Goal: Task Accomplishment & Management: Complete application form

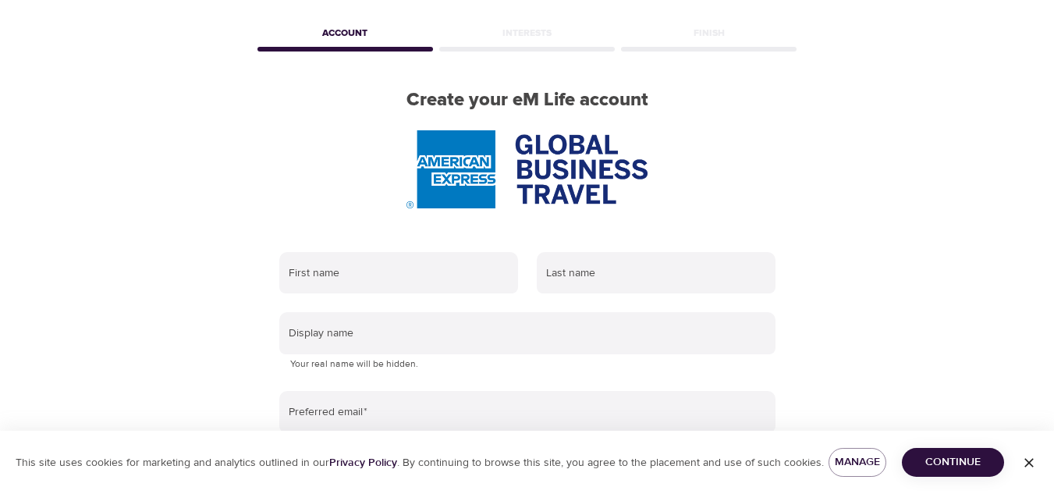
scroll to position [60, 0]
click at [1027, 464] on icon "button" at bounding box center [1029, 462] width 9 height 9
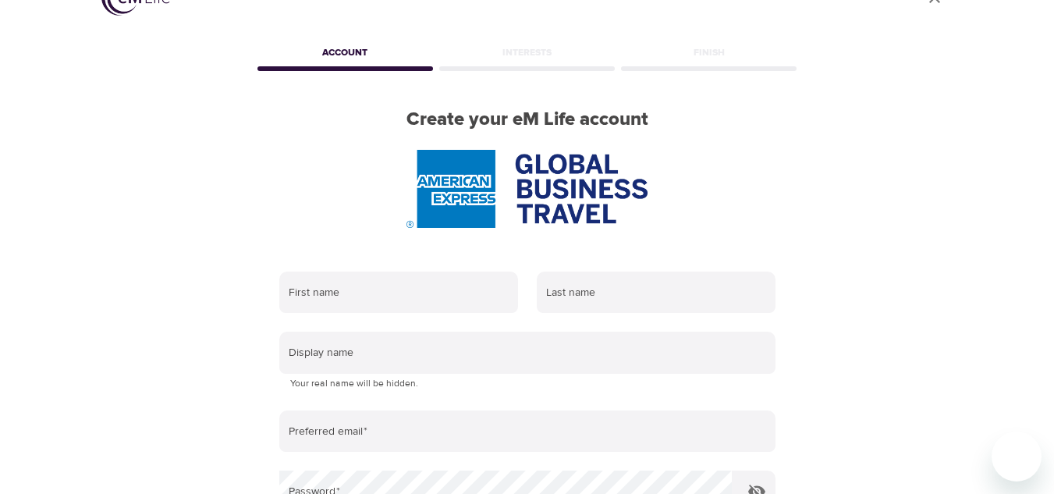
scroll to position [39, 0]
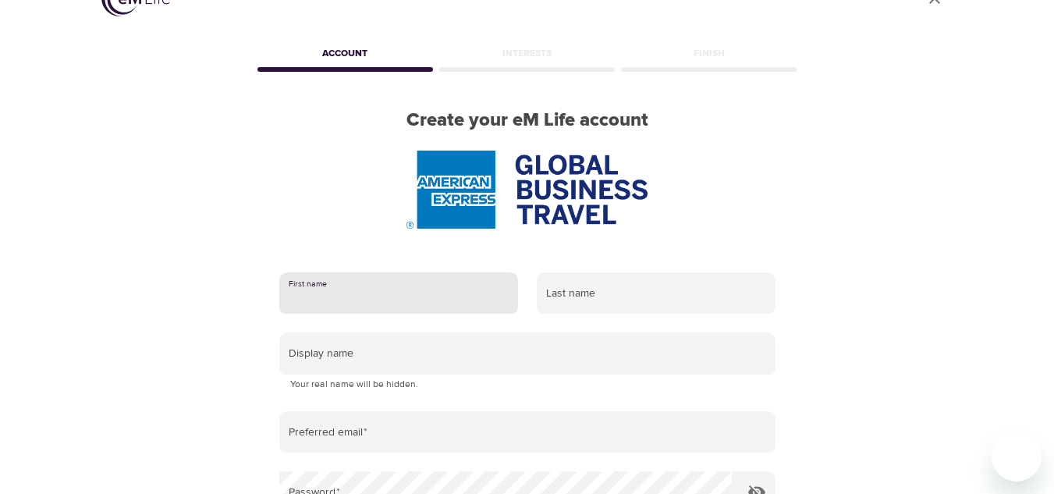
click at [342, 297] on input "text" at bounding box center [398, 293] width 239 height 42
type input "[PERSON_NAME]"
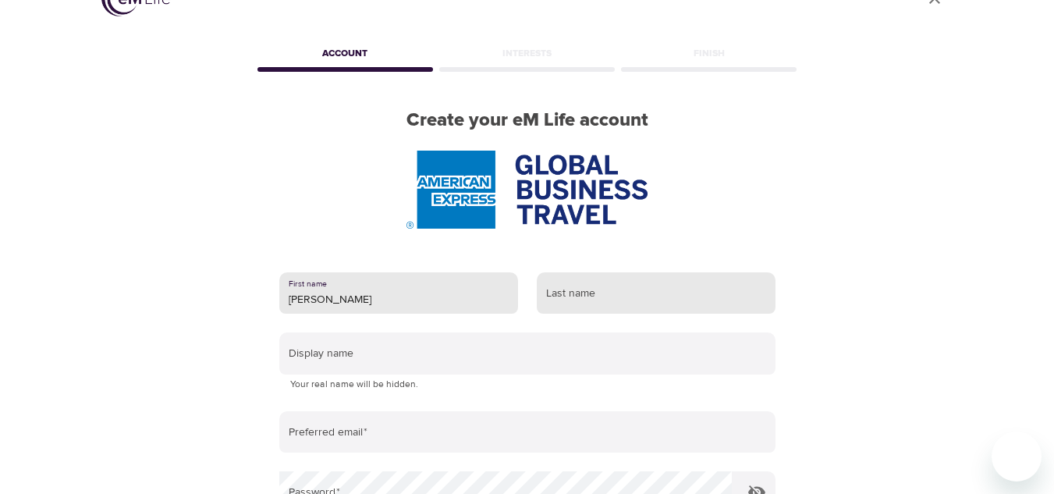
click at [614, 304] on input "text" at bounding box center [656, 293] width 239 height 42
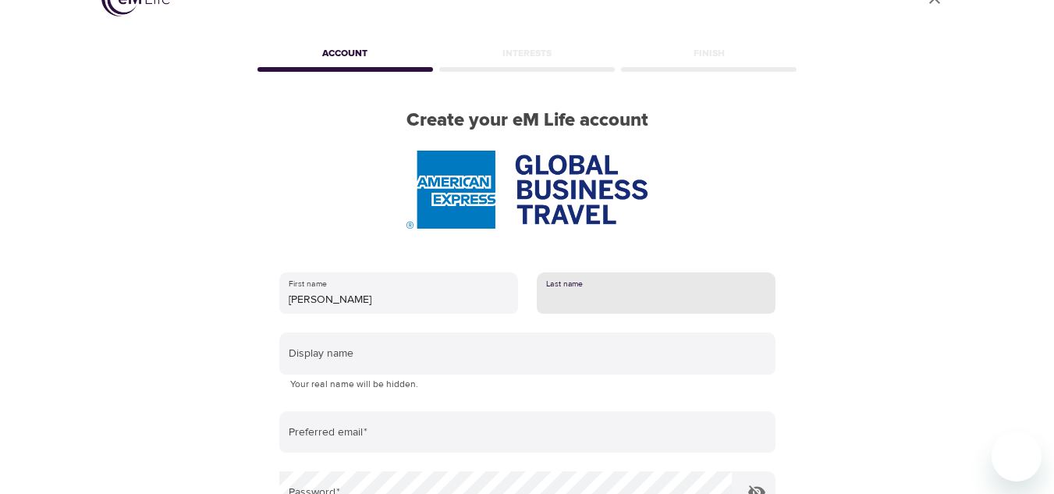
type input "Sireeni"
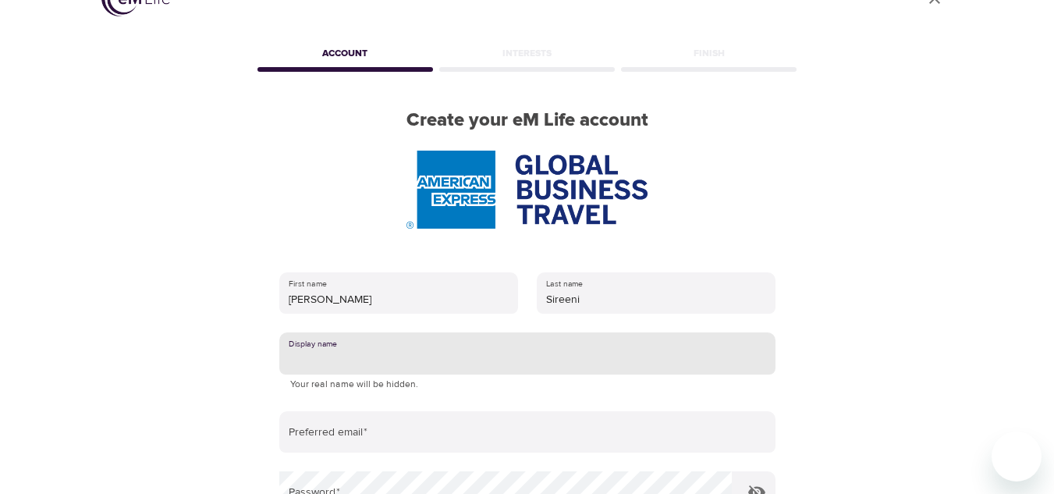
click at [375, 350] on input "text" at bounding box center [527, 353] width 496 height 42
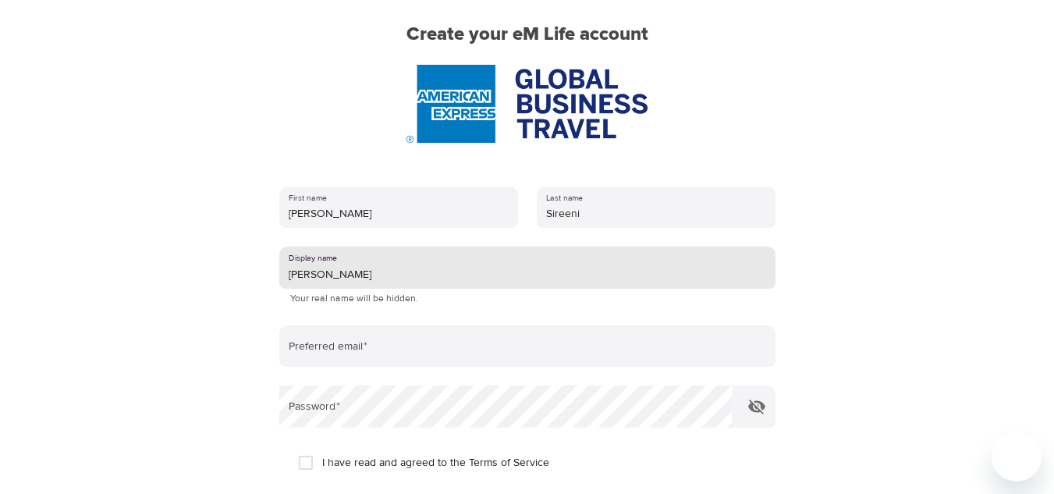
scroll to position [126, 0]
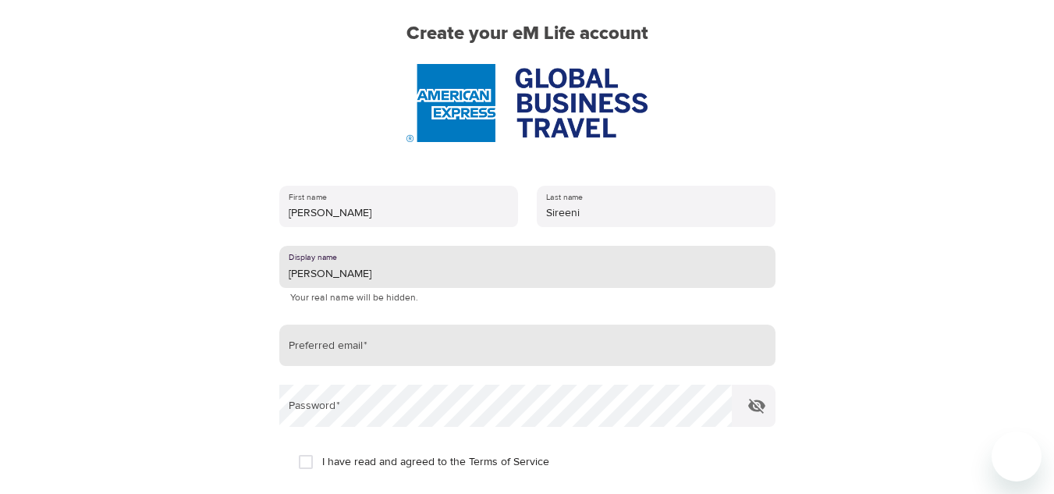
type input "[PERSON_NAME]"
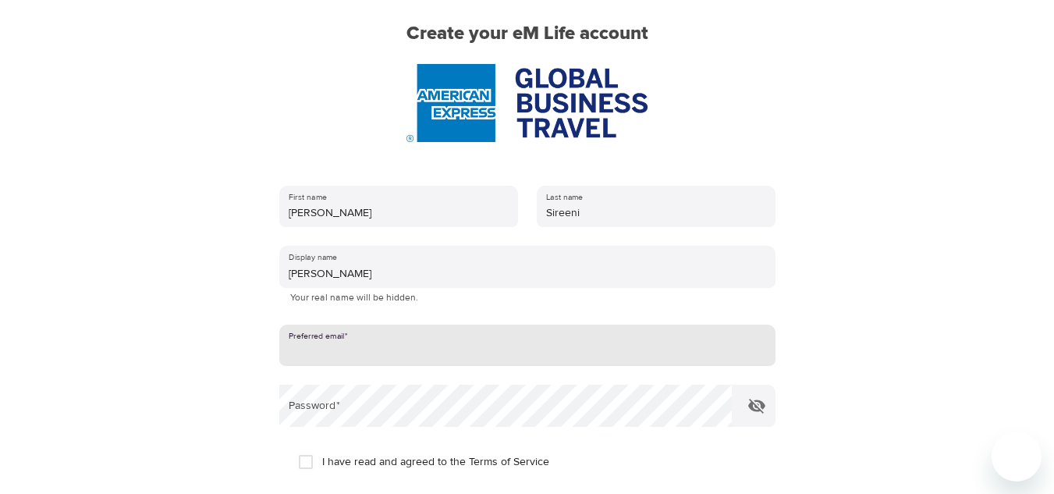
click at [425, 357] on input "email" at bounding box center [527, 346] width 496 height 42
type input "[PERSON_NAME][EMAIL_ADDRESS][DOMAIN_NAME]"
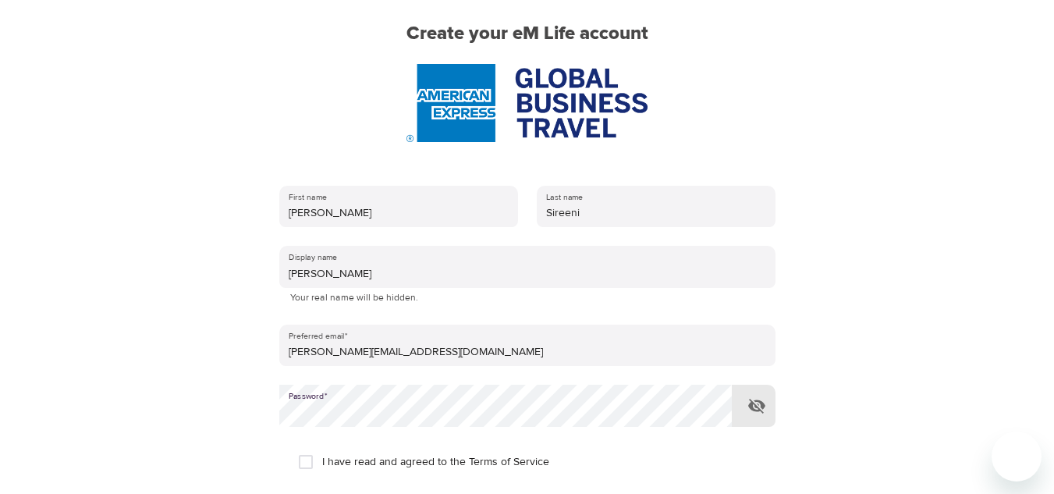
click at [757, 399] on icon "button" at bounding box center [757, 406] width 19 height 19
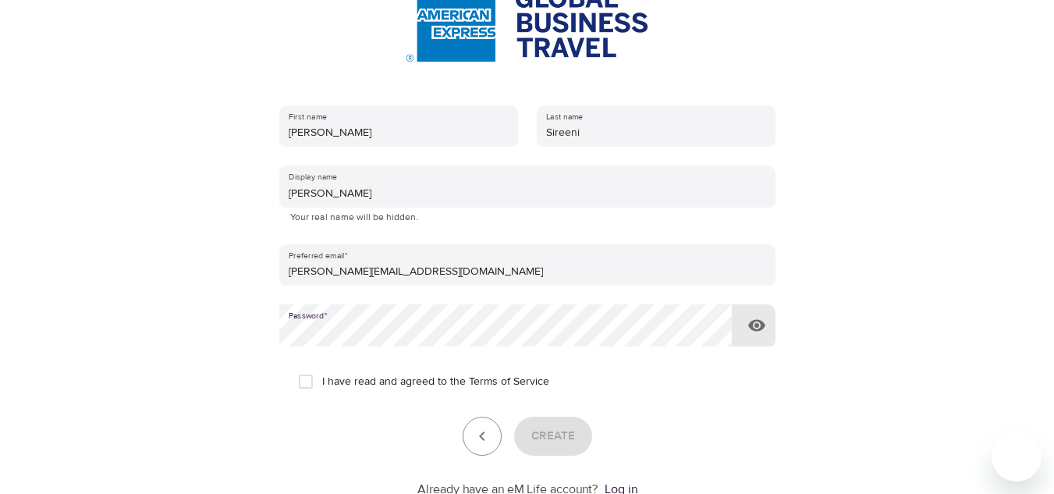
scroll to position [207, 0]
click at [306, 382] on input "I have read and agreed to the Terms of Service" at bounding box center [306, 381] width 33 height 33
checkbox input "true"
click at [550, 431] on span "Create" at bounding box center [554, 435] width 44 height 20
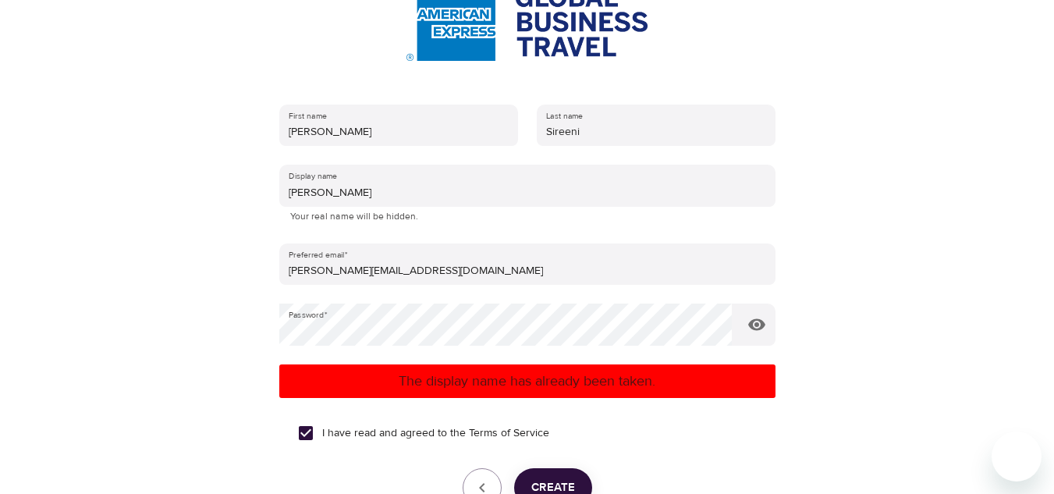
drag, startPoint x: 340, startPoint y: 194, endPoint x: 204, endPoint y: 227, distance: 140.7
click at [204, 227] on div "User Profile Account Interests Finish Create your eM Life account First name [P…" at bounding box center [528, 40] width 890 height 494
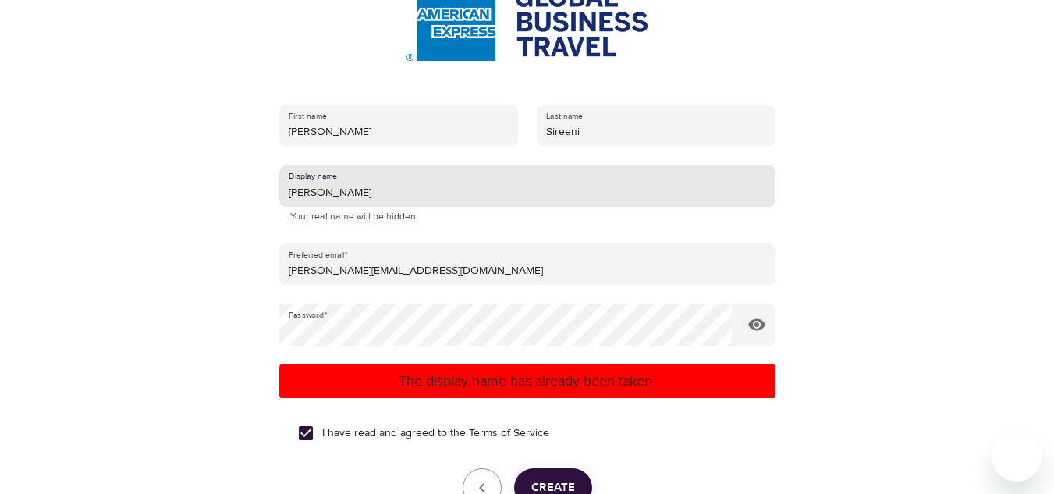
click at [323, 197] on input "[PERSON_NAME]" at bounding box center [527, 186] width 496 height 42
type input "A"
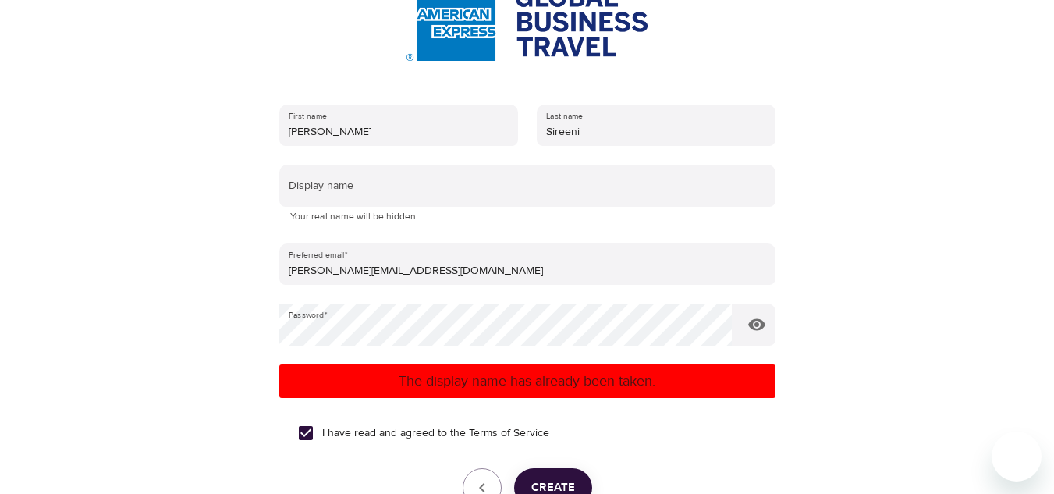
click at [226, 258] on div "User Profile Account Interests Finish Create your eM Life account First name [P…" at bounding box center [528, 40] width 890 height 494
click at [553, 478] on span "Create" at bounding box center [554, 488] width 44 height 20
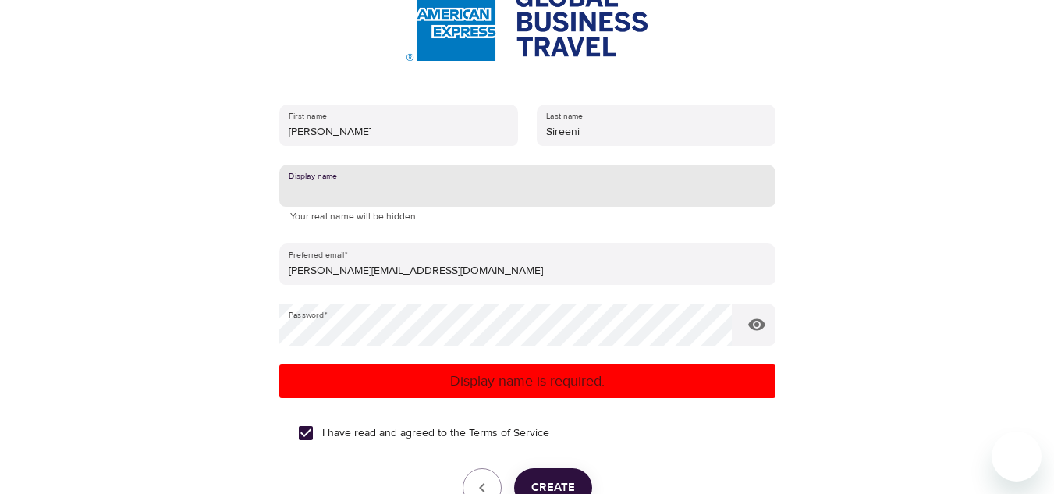
click at [332, 195] on input "text" at bounding box center [527, 186] width 496 height 42
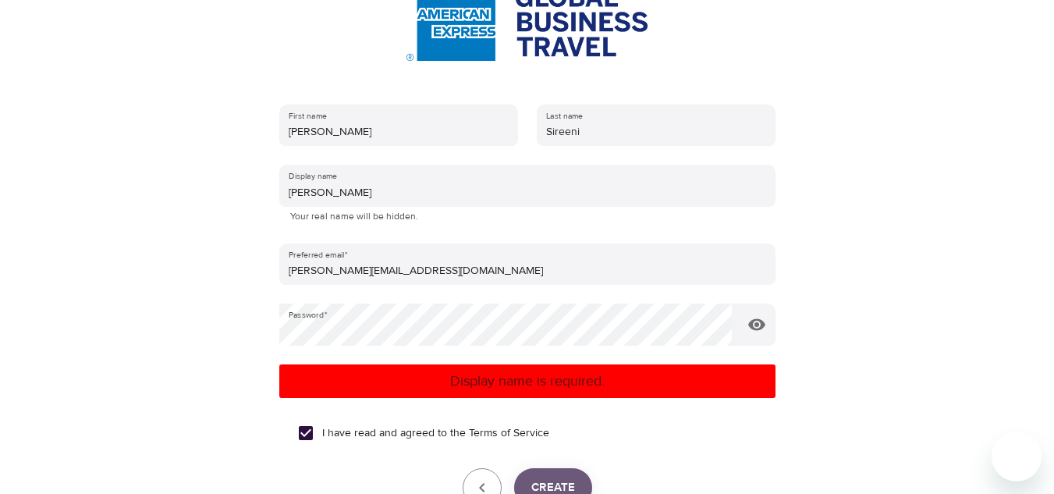
click at [550, 479] on span "Create" at bounding box center [554, 488] width 44 height 20
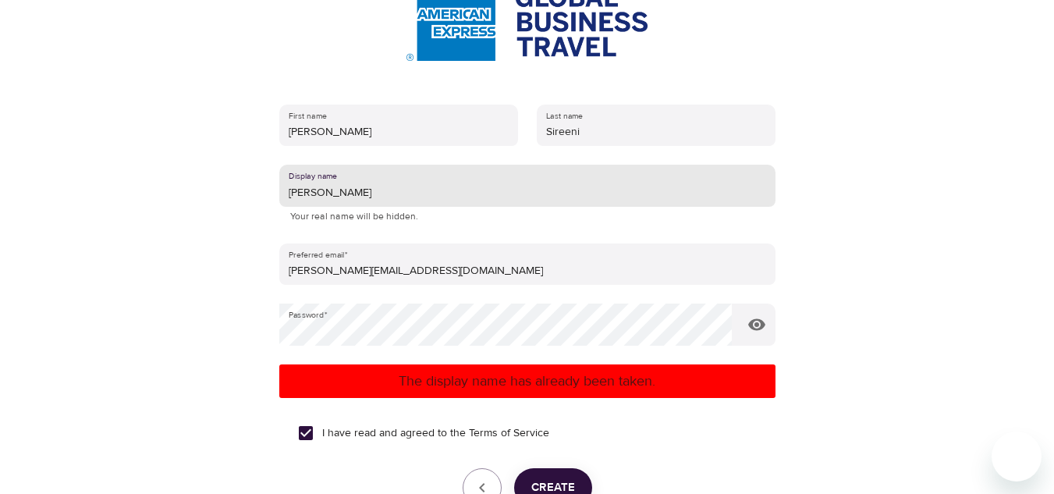
click at [311, 190] on input "[PERSON_NAME]" at bounding box center [527, 186] width 496 height 42
type input "E"
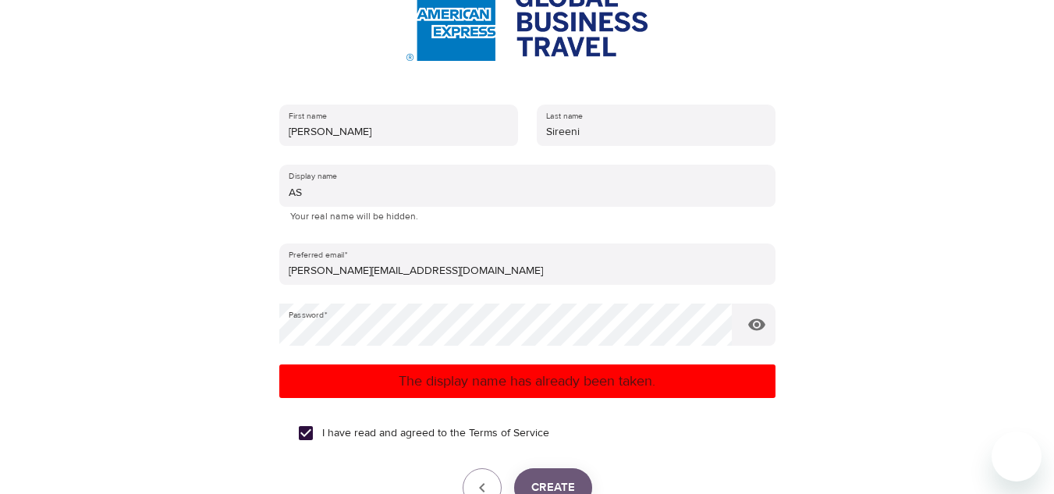
click at [554, 475] on button "Create" at bounding box center [553, 487] width 78 height 39
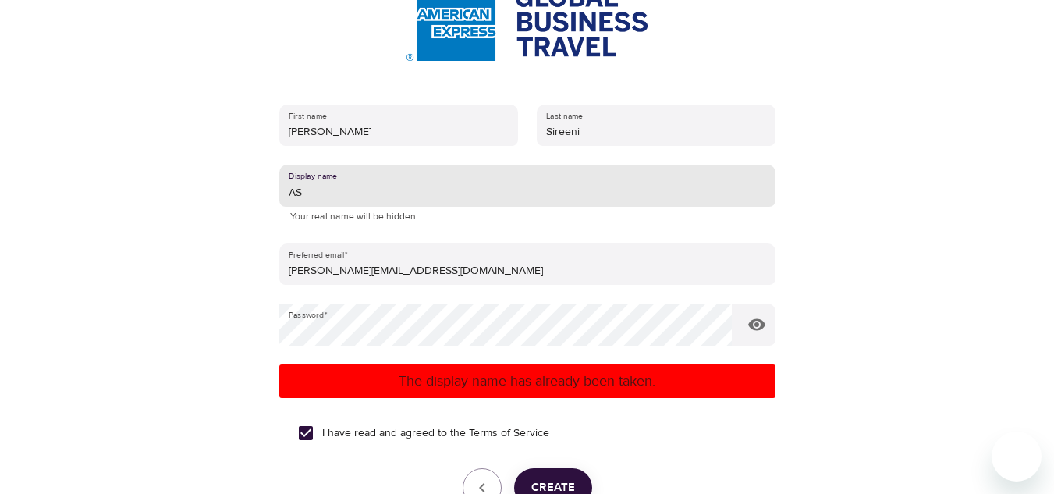
click at [311, 190] on input "AS" at bounding box center [527, 186] width 496 height 42
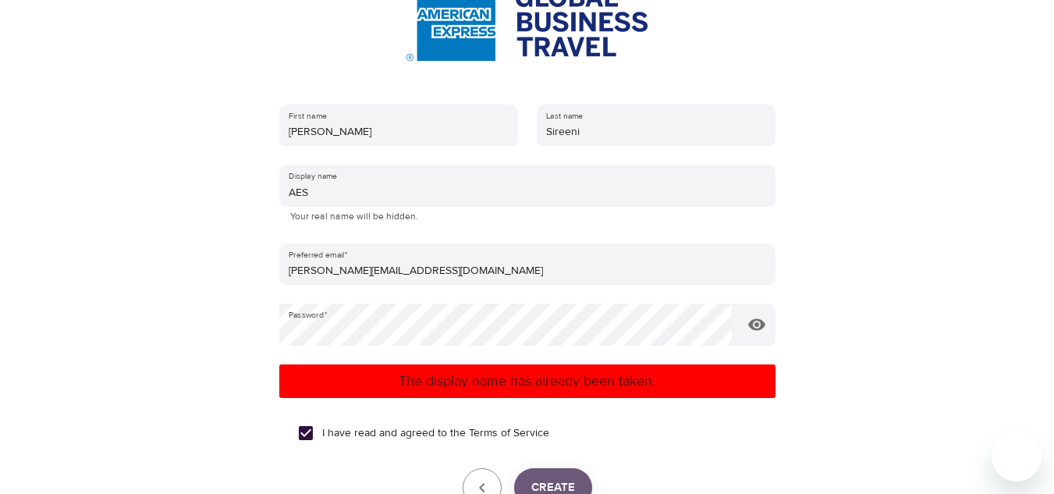
click at [558, 475] on button "Create" at bounding box center [553, 487] width 78 height 39
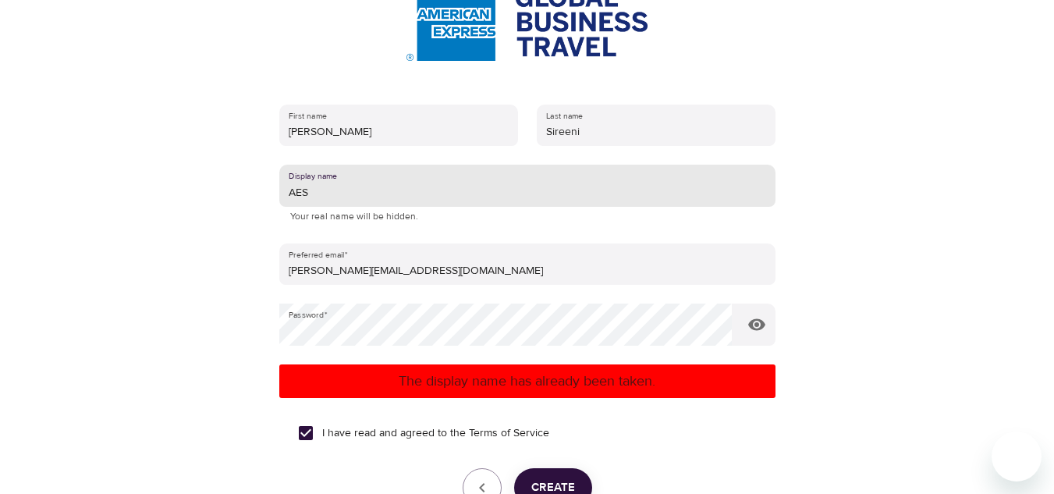
click at [313, 194] on input "AES" at bounding box center [527, 186] width 496 height 42
type input "ASFIN"
click at [562, 475] on button "Create" at bounding box center [553, 487] width 78 height 39
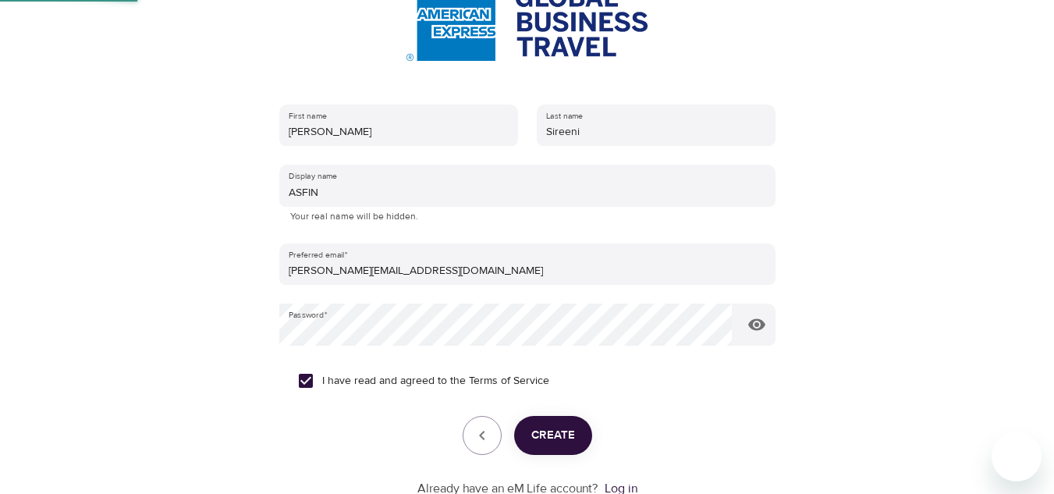
scroll to position [169, 0]
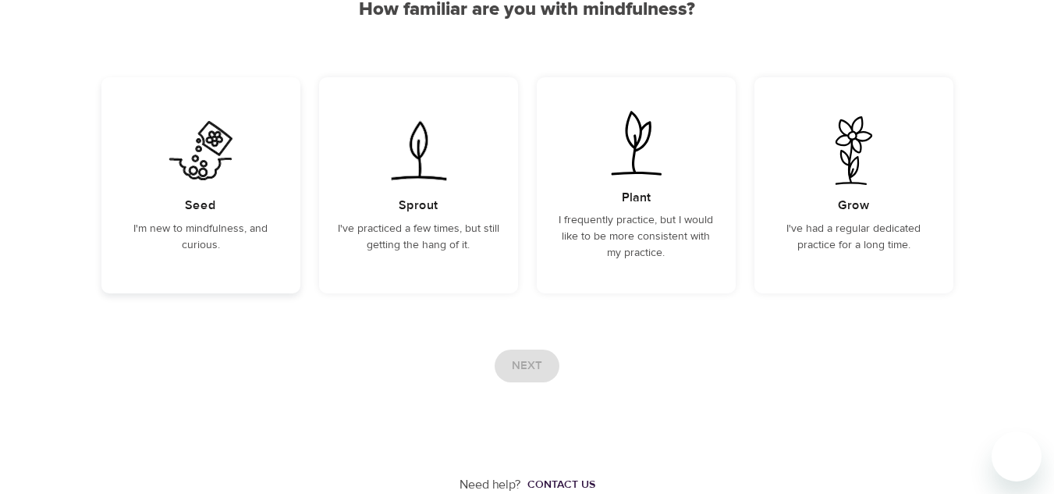
click at [205, 231] on p "I'm new to mindfulness, and curious." at bounding box center [201, 237] width 162 height 33
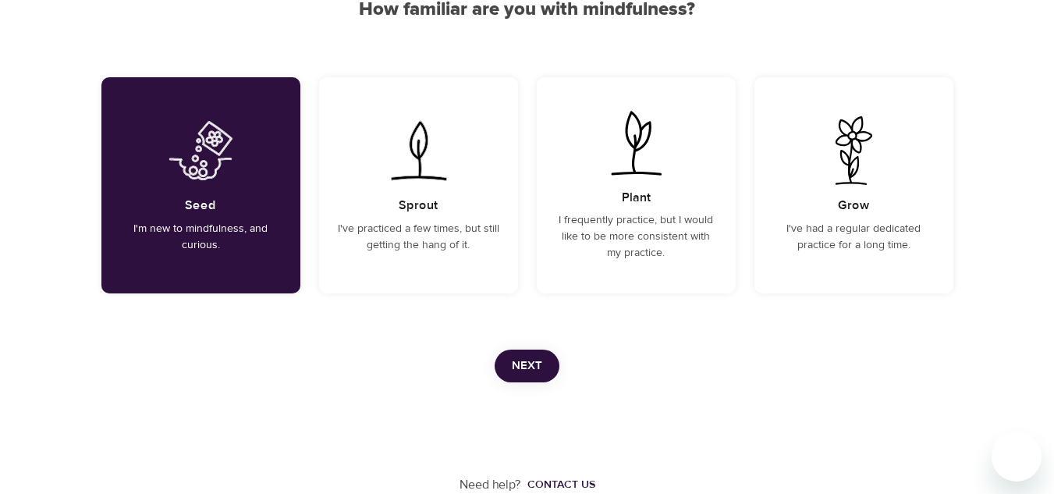
click at [531, 363] on span "Next" at bounding box center [527, 366] width 30 height 20
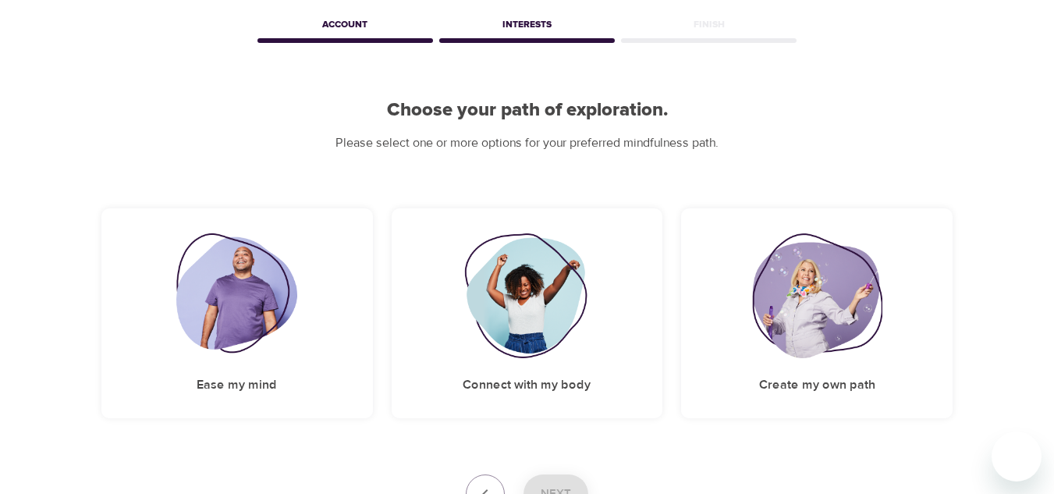
scroll to position [193, 0]
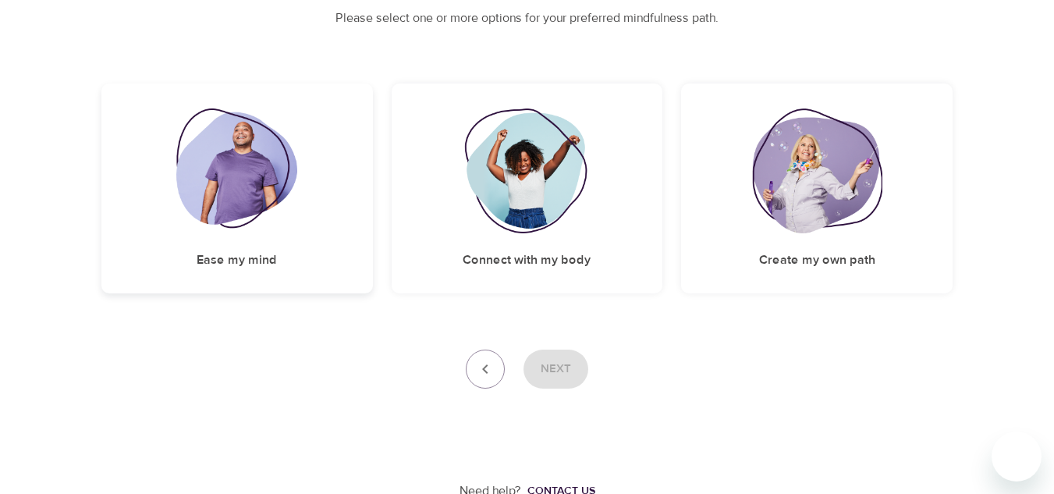
click at [251, 201] on img at bounding box center [236, 170] width 121 height 125
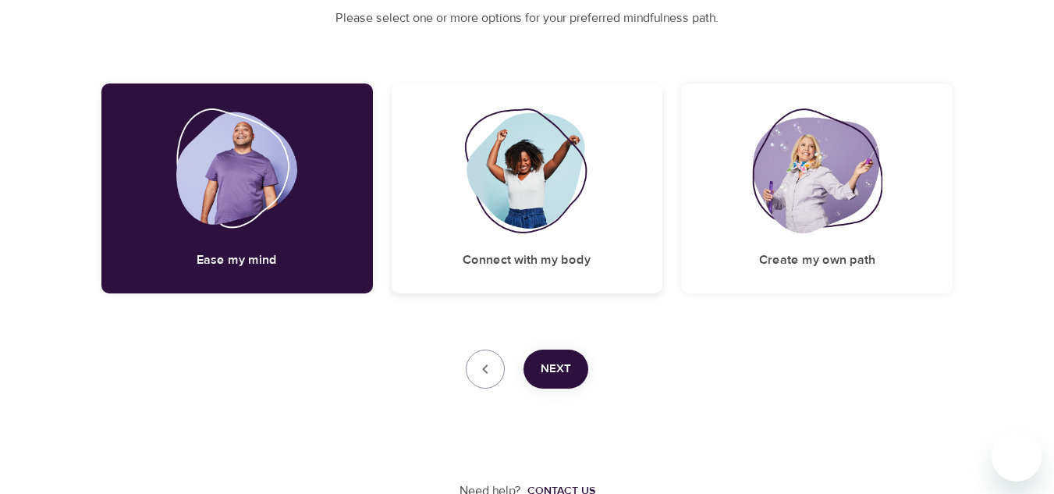
click at [517, 202] on img at bounding box center [527, 170] width 126 height 125
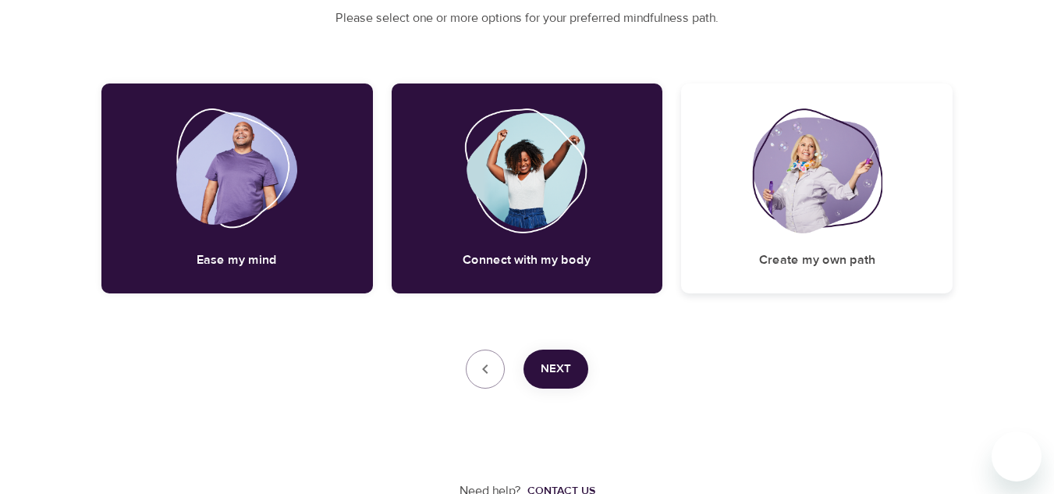
click at [802, 200] on img at bounding box center [817, 170] width 130 height 125
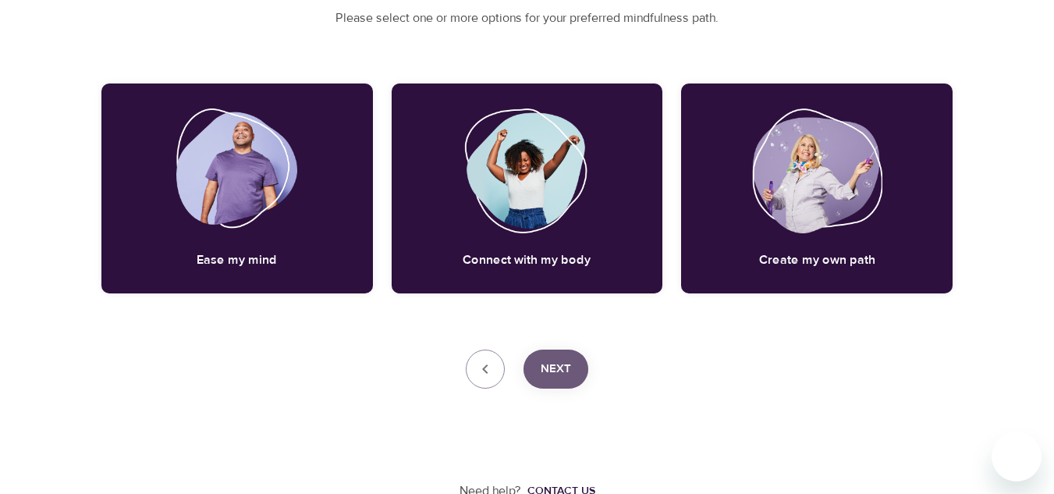
click at [549, 378] on span "Next" at bounding box center [556, 369] width 30 height 20
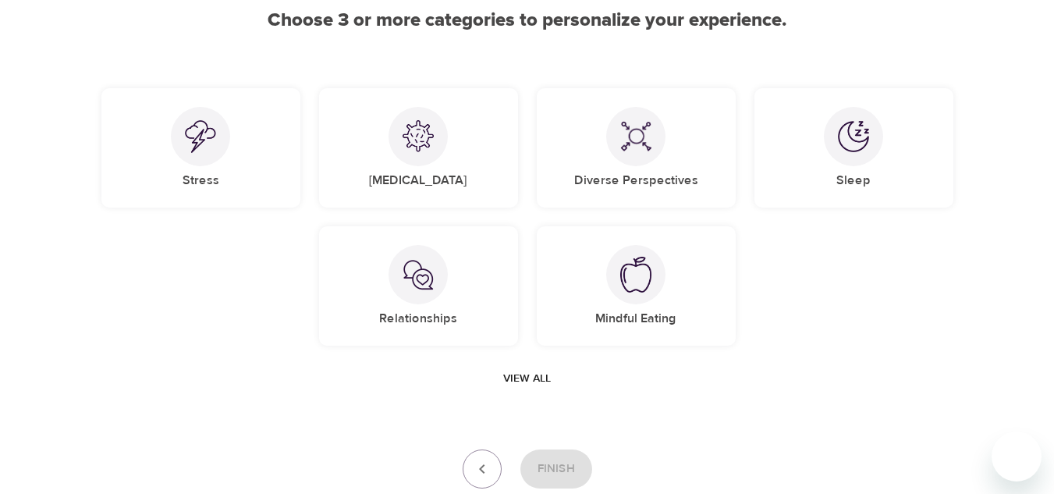
scroll to position [155, 0]
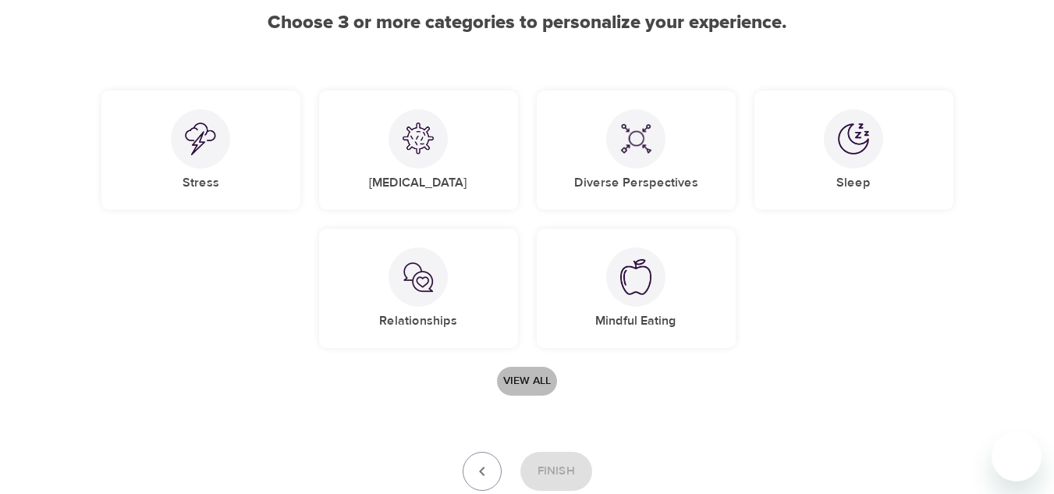
click at [530, 375] on span "View all" at bounding box center [527, 382] width 48 height 20
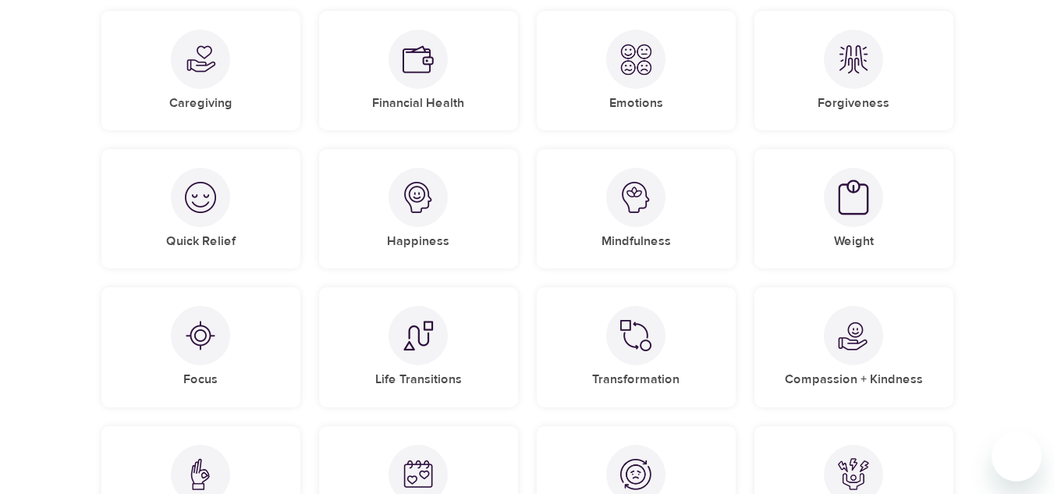
scroll to position [651, 0]
click at [660, 216] on div "Mindfulness" at bounding box center [636, 207] width 199 height 119
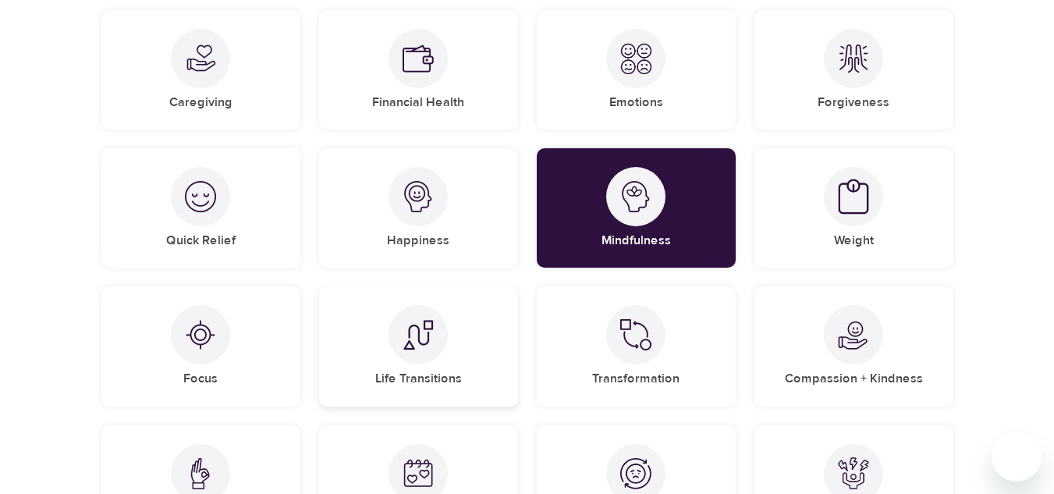
click at [412, 360] on div at bounding box center [418, 334] width 59 height 59
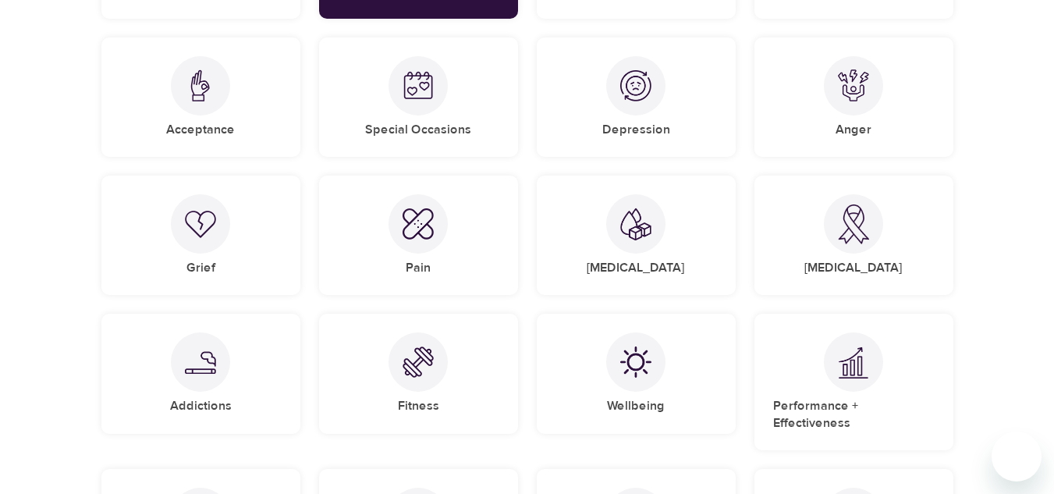
scroll to position [1040, 0]
click at [865, 247] on div at bounding box center [853, 223] width 59 height 59
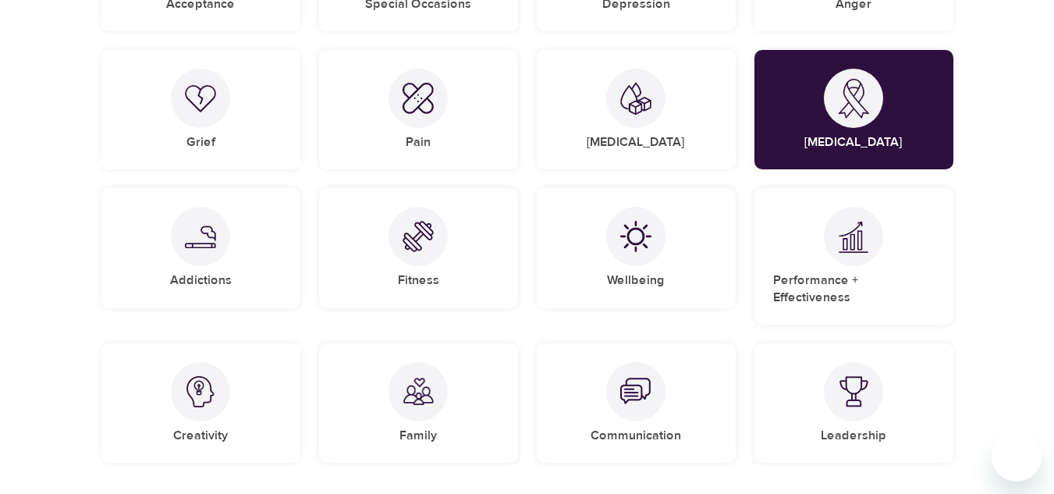
scroll to position [1165, 0]
click at [619, 247] on div at bounding box center [635, 235] width 59 height 59
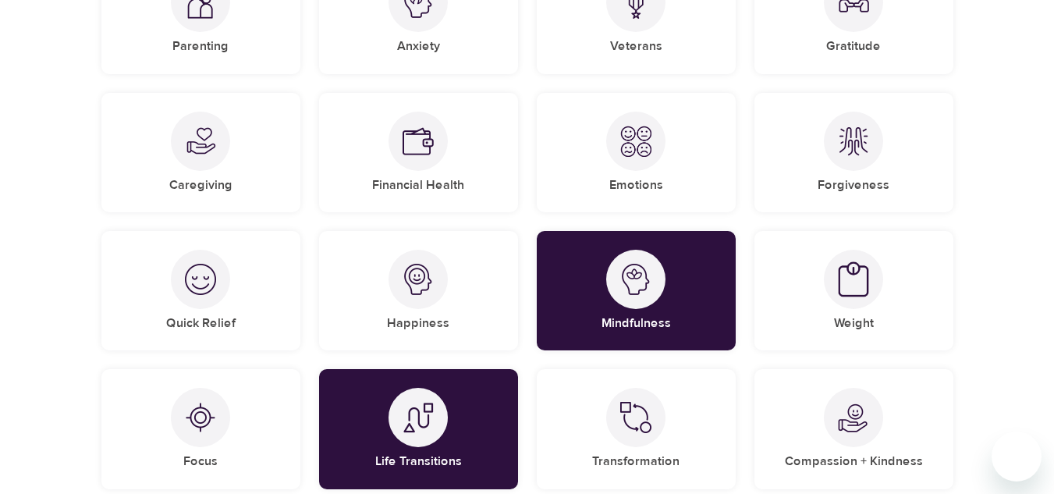
scroll to position [572, 0]
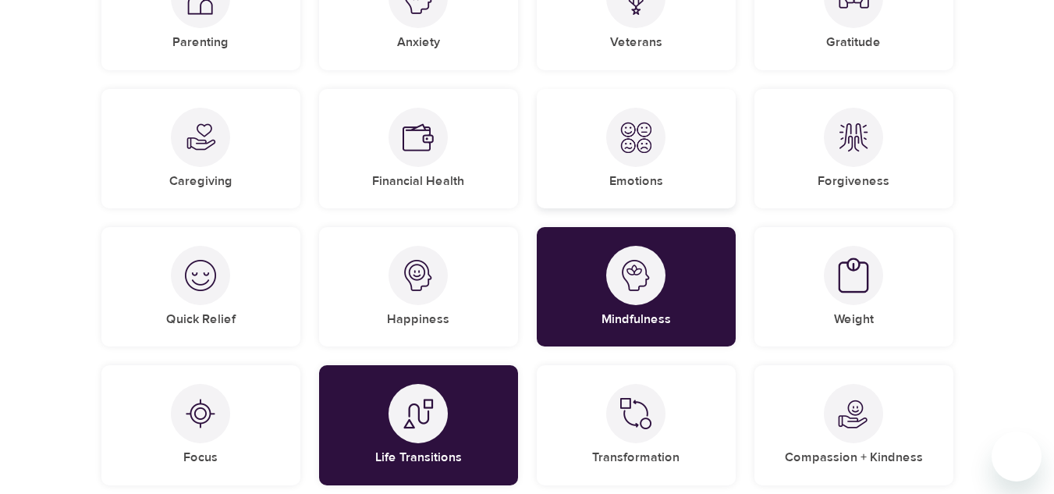
click at [625, 141] on img at bounding box center [636, 137] width 31 height 31
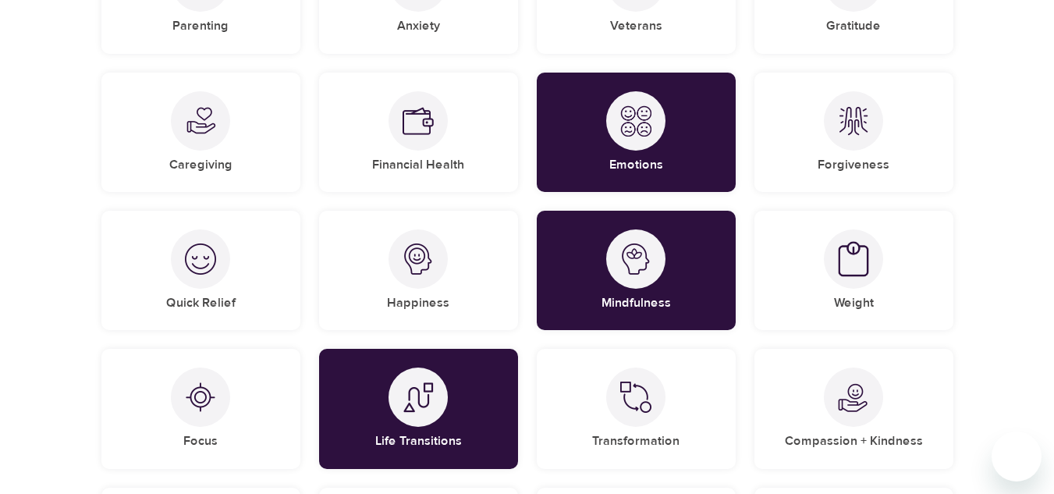
scroll to position [589, 0]
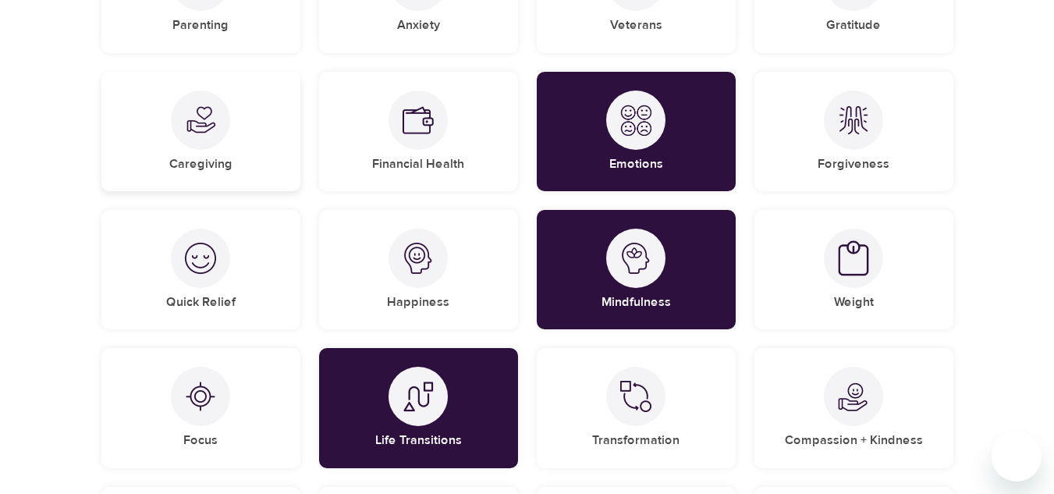
click at [229, 154] on div "Caregiving" at bounding box center [200, 131] width 199 height 119
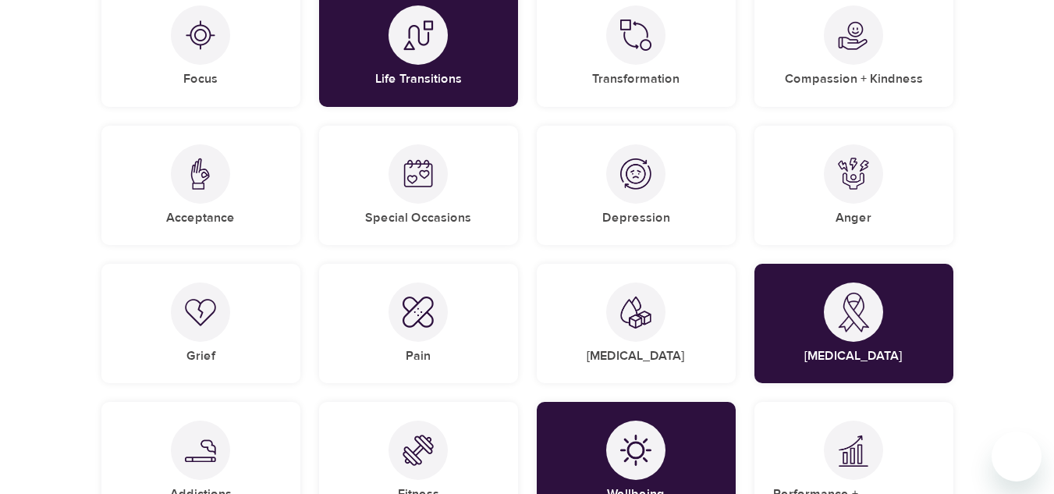
scroll to position [951, 0]
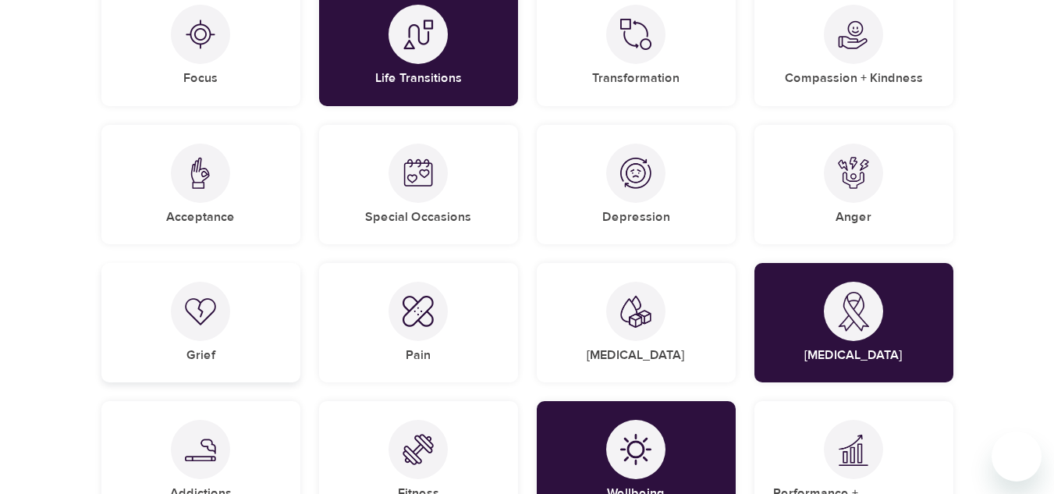
click at [183, 322] on div at bounding box center [200, 311] width 59 height 59
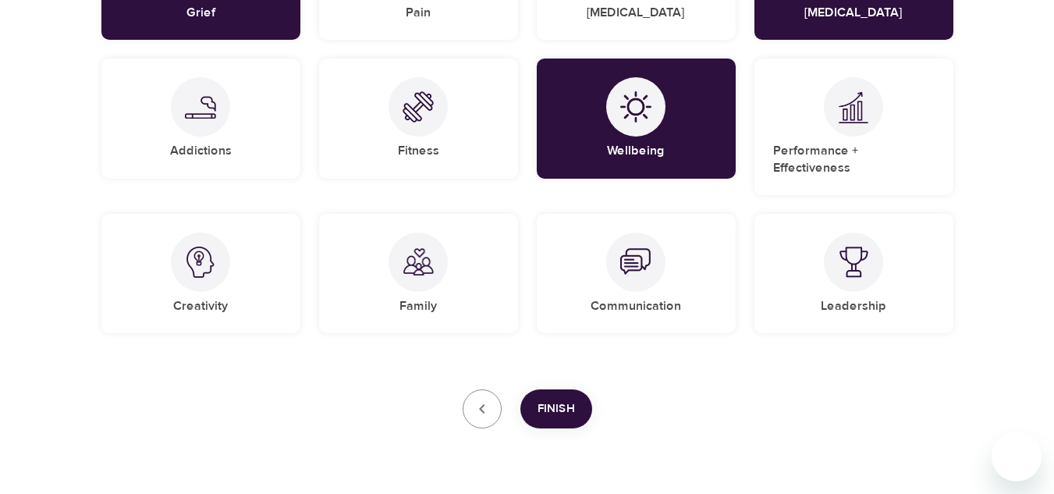
scroll to position [1324, 0]
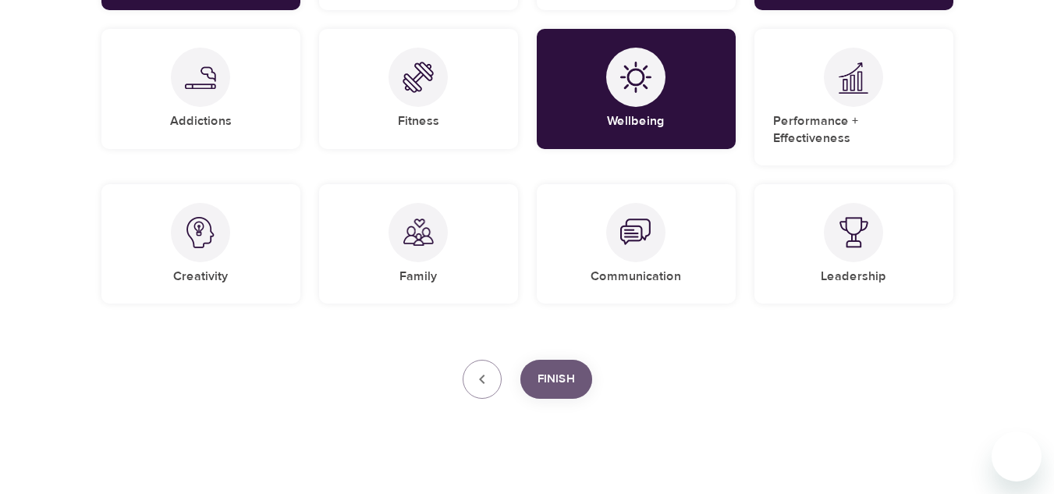
click at [554, 369] on span "Finish" at bounding box center [556, 379] width 37 height 20
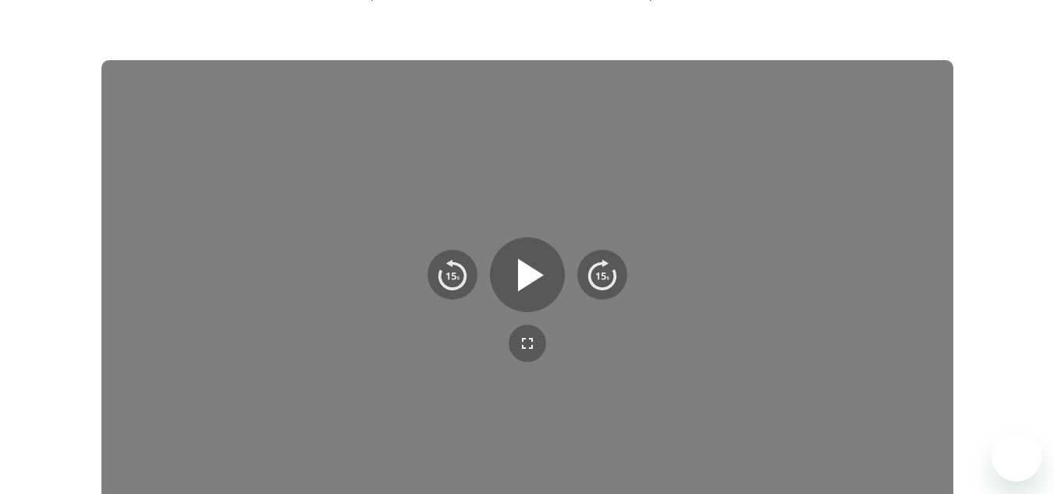
scroll to position [217, 0]
click at [521, 277] on icon "button" at bounding box center [531, 274] width 26 height 33
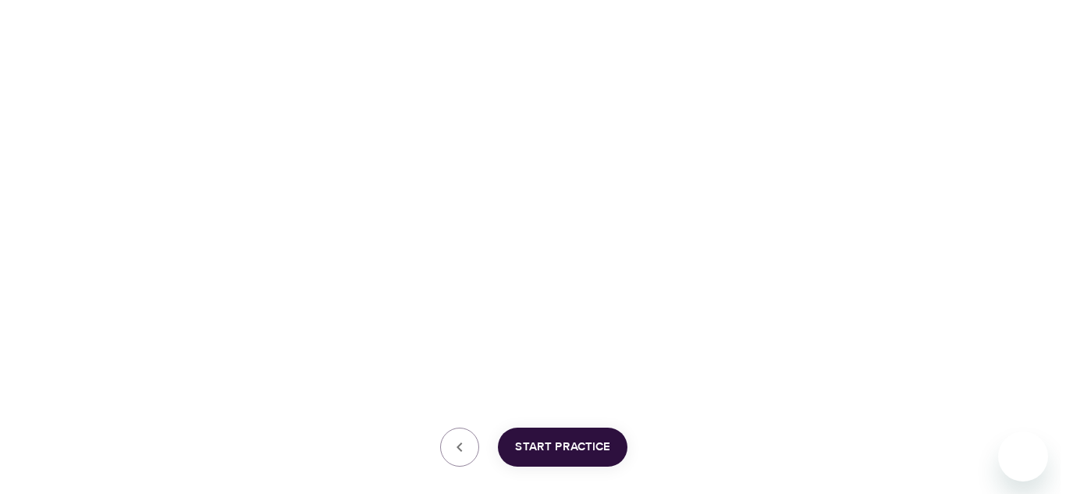
scroll to position [468, 0]
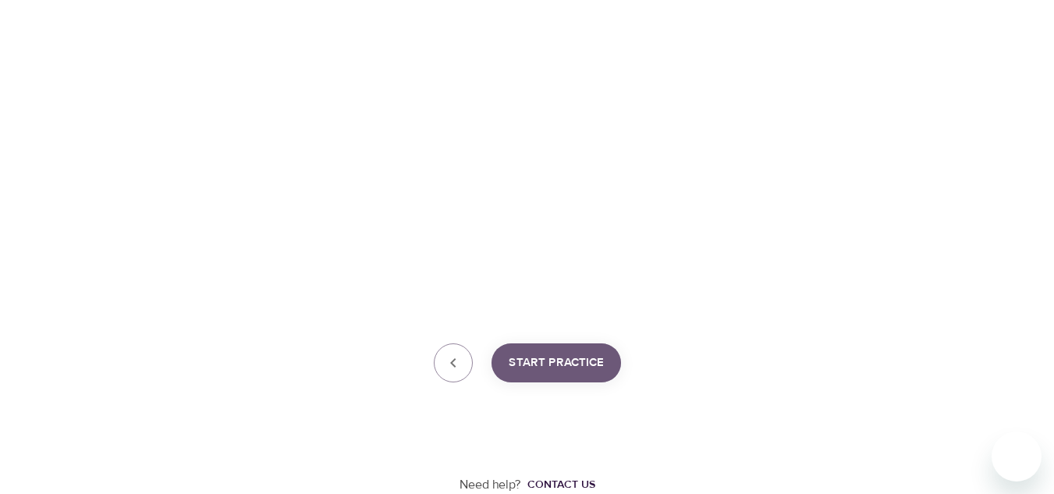
click at [553, 364] on span "Start Practice" at bounding box center [556, 363] width 95 height 20
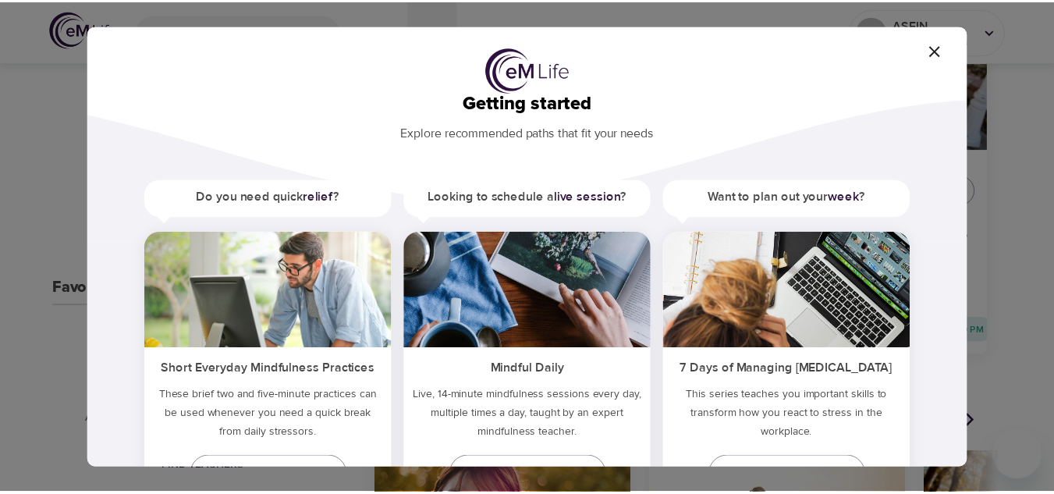
scroll to position [103, 0]
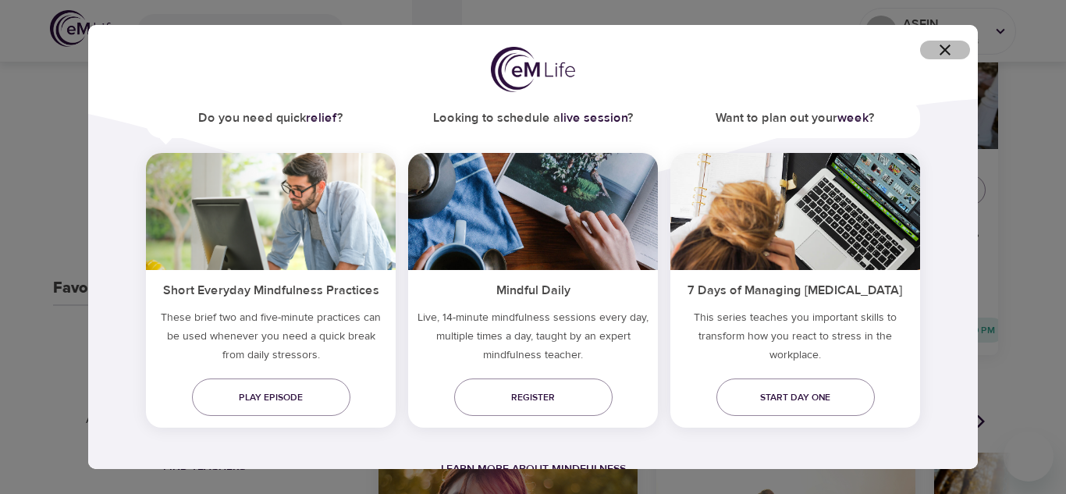
click at [944, 47] on icon "button" at bounding box center [945, 50] width 19 height 19
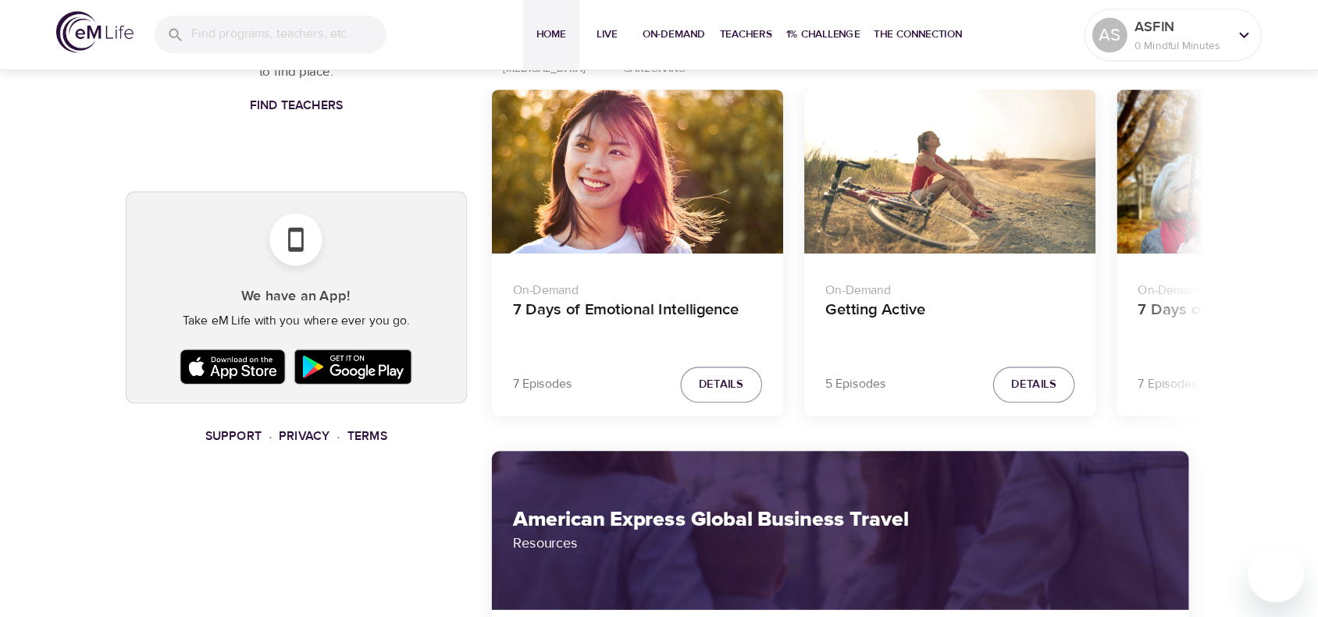
scroll to position [841, 0]
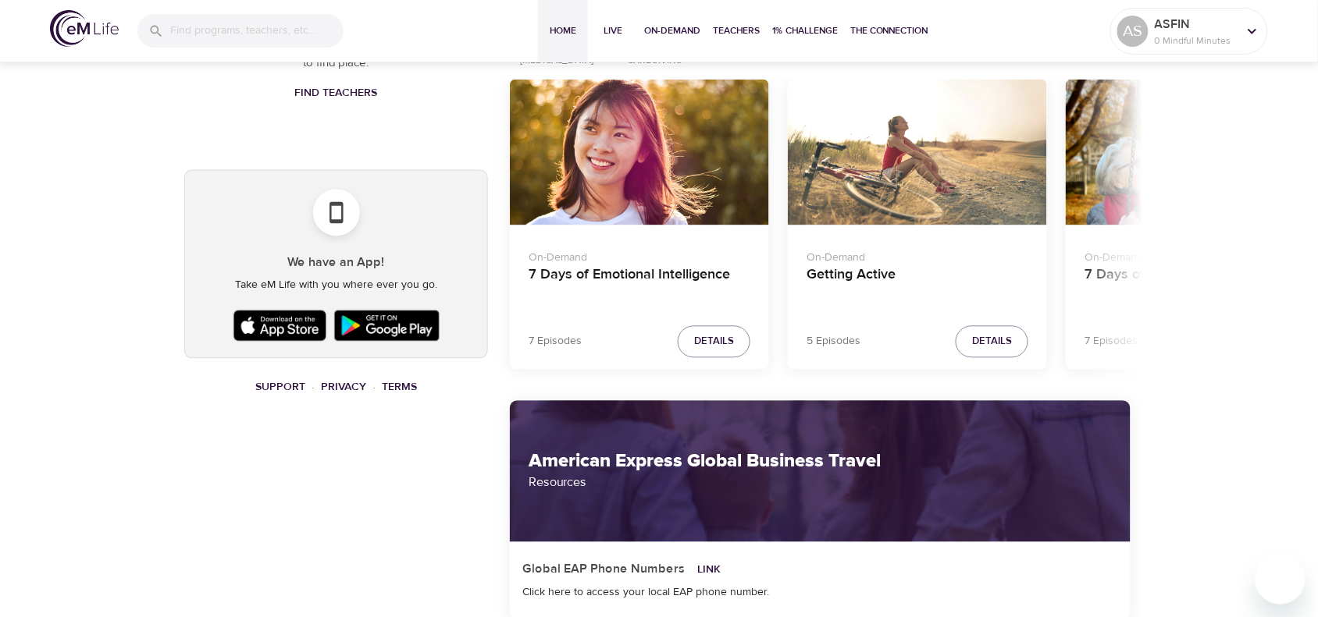
drag, startPoint x: 1046, startPoint y: 0, endPoint x: 166, endPoint y: 539, distance: 1031.8
click at [166, 493] on div "AS pencil ASFIN 0 Mindful Minutes Your Live Schedule Register for live programs…" at bounding box center [658, 287] width 987 height 2097
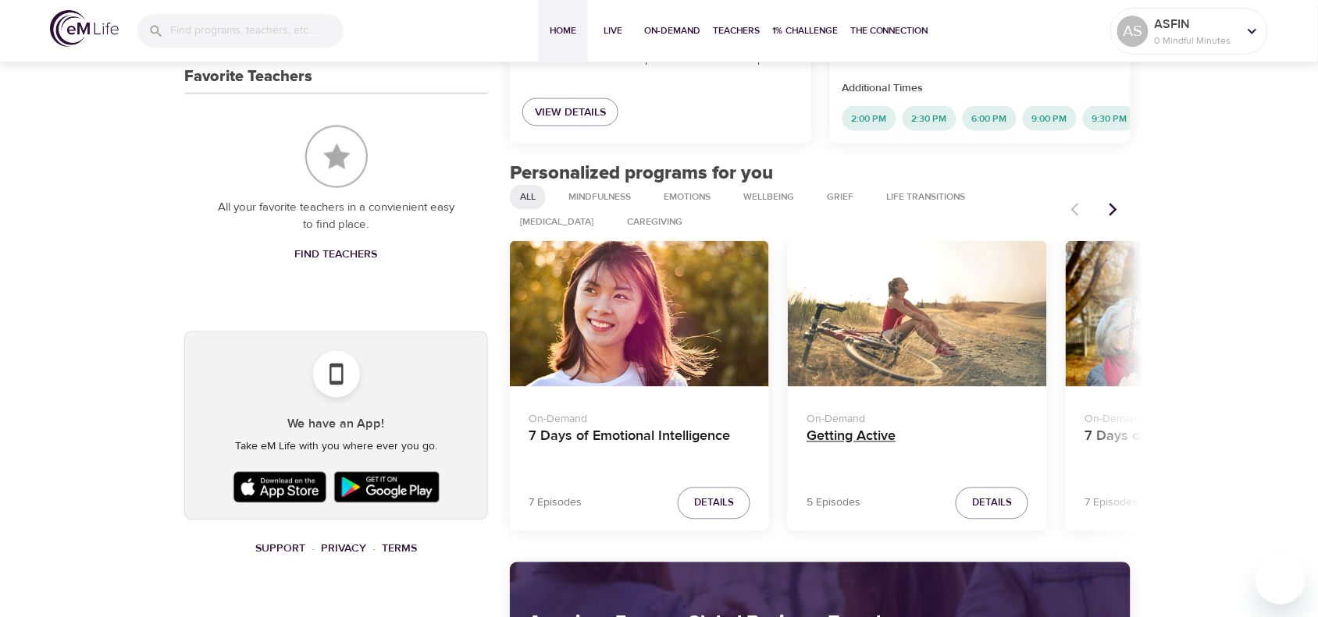
scroll to position [652, 0]
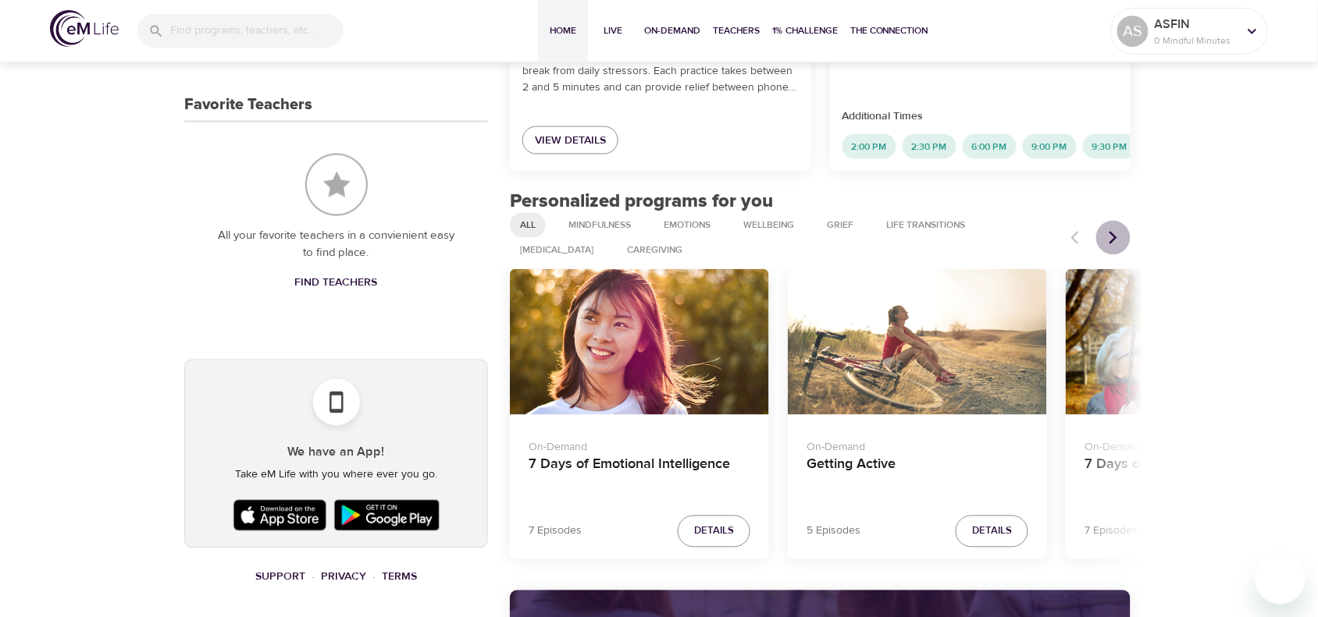
click at [1065, 246] on icon "Next items" at bounding box center [1113, 238] width 16 height 16
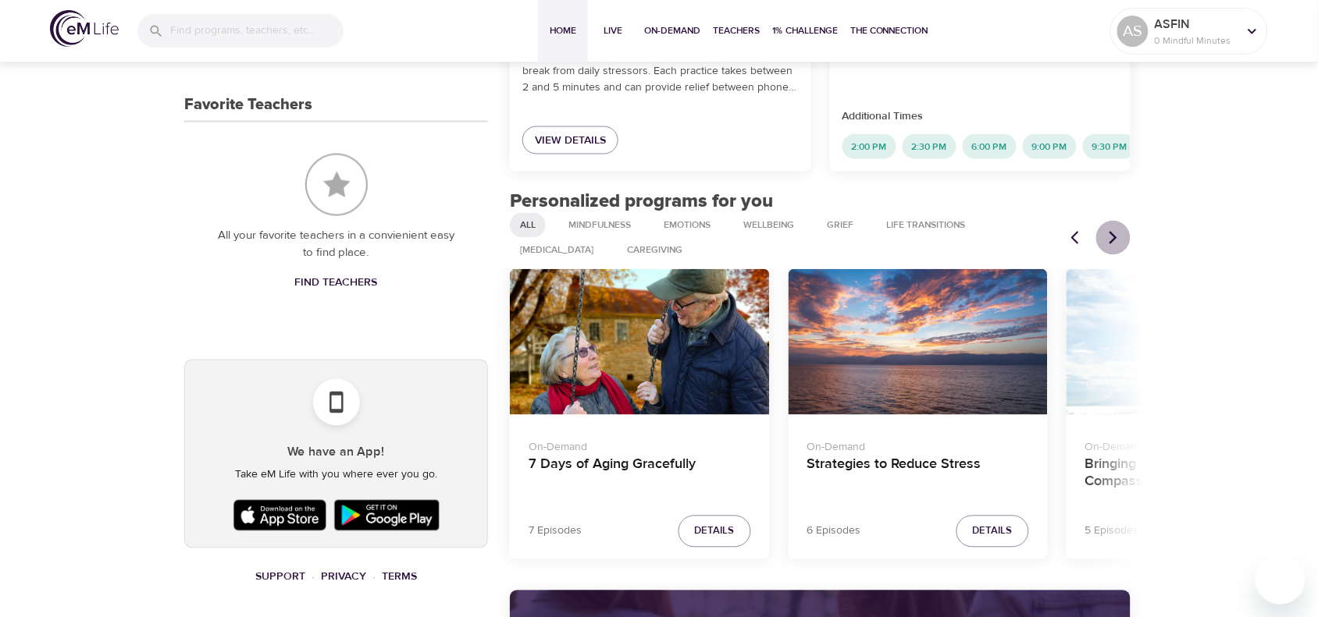
click at [1065, 246] on icon "Next items" at bounding box center [1113, 238] width 16 height 16
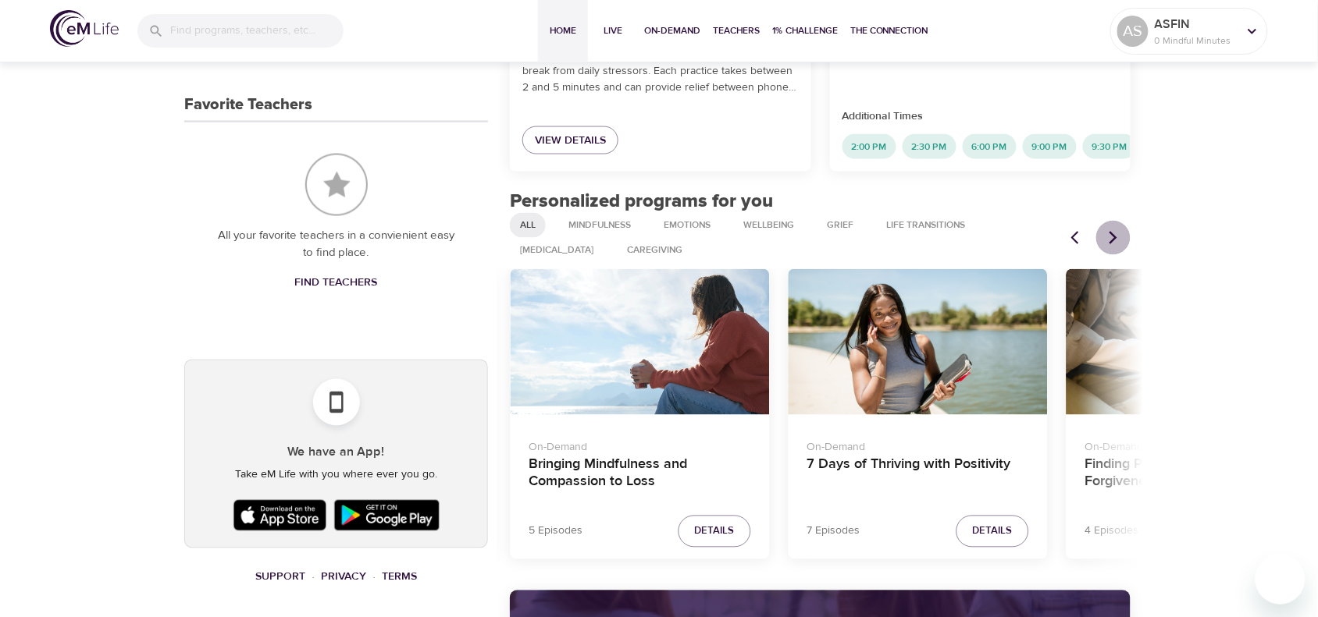
click at [1065, 246] on icon "Next items" at bounding box center [1113, 238] width 16 height 16
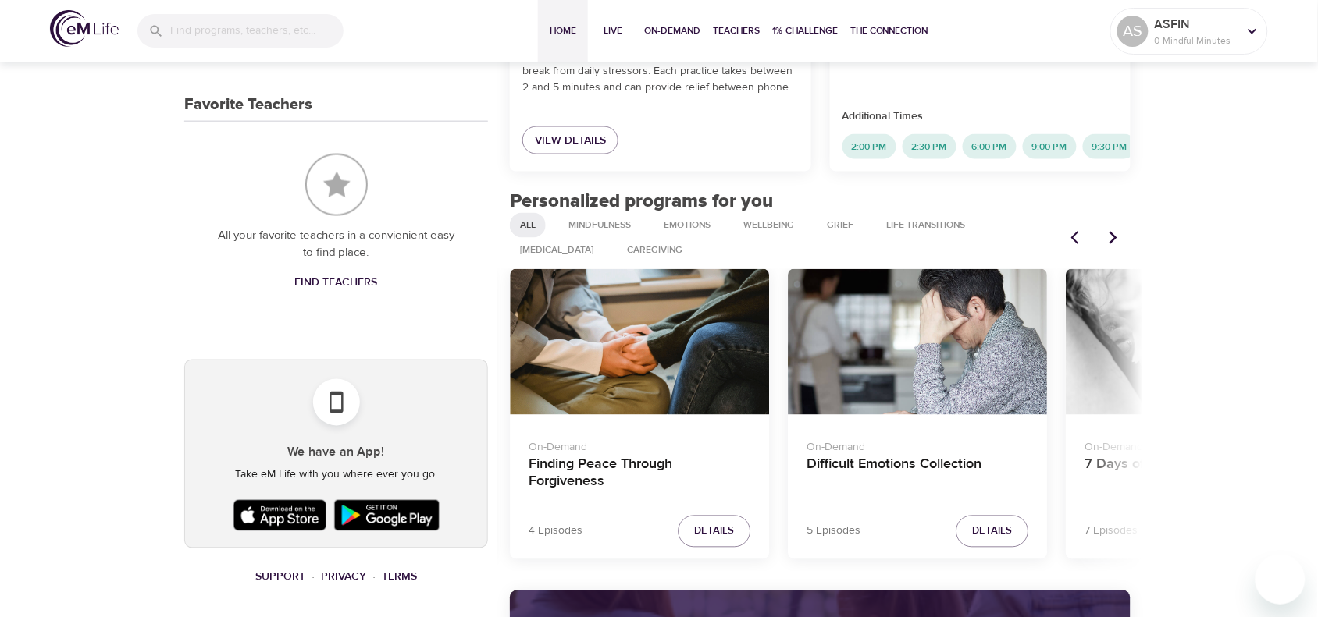
click at [1065, 246] on icon "Next items" at bounding box center [1113, 238] width 16 height 16
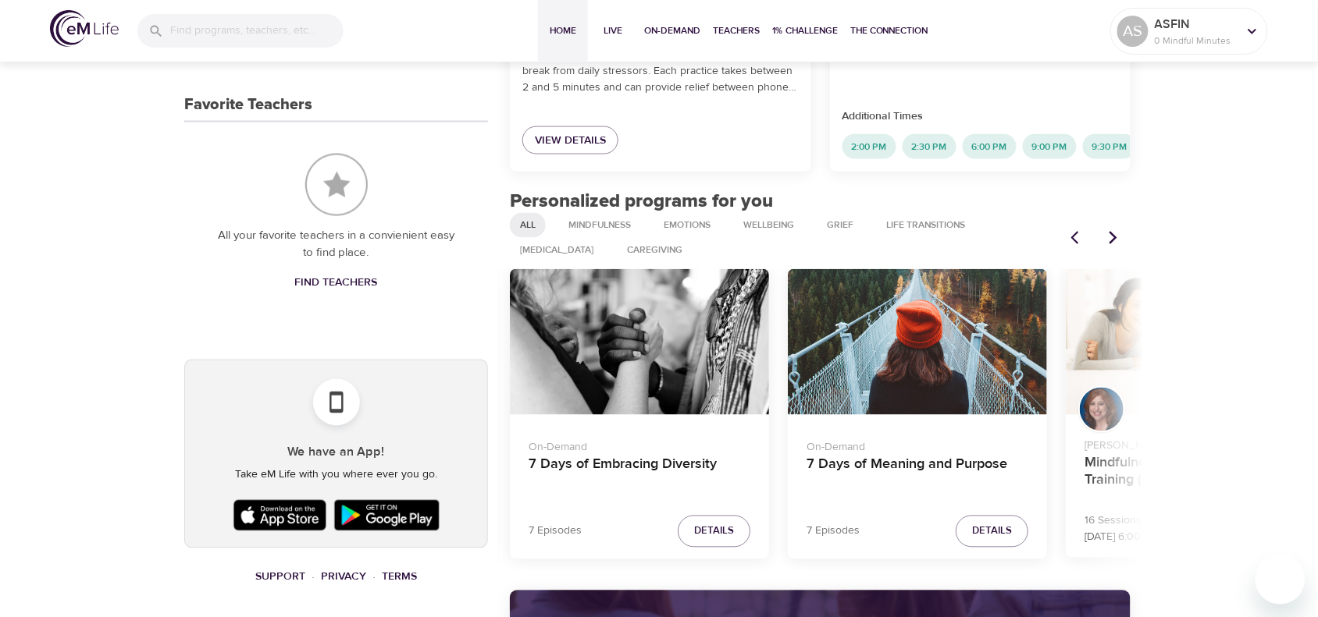
click at [1065, 246] on icon "Next items" at bounding box center [1113, 238] width 16 height 16
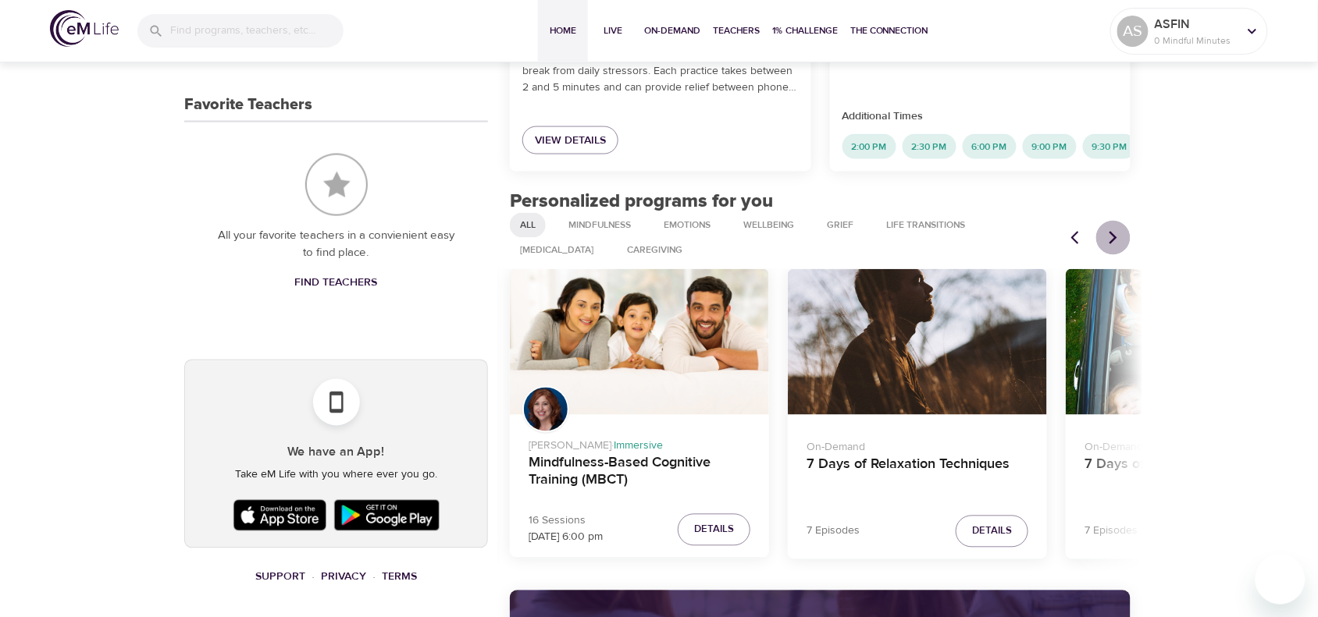
click at [1065, 246] on icon "Next items" at bounding box center [1113, 238] width 16 height 16
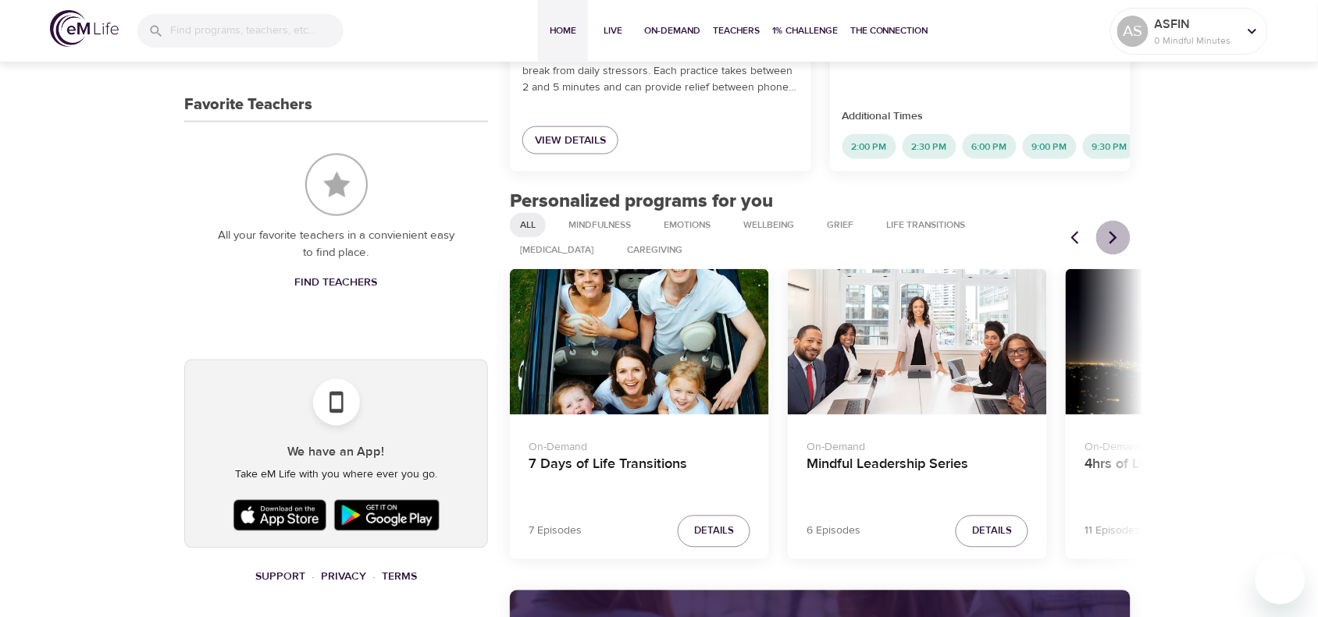
click at [1065, 246] on icon "Next items" at bounding box center [1113, 238] width 16 height 16
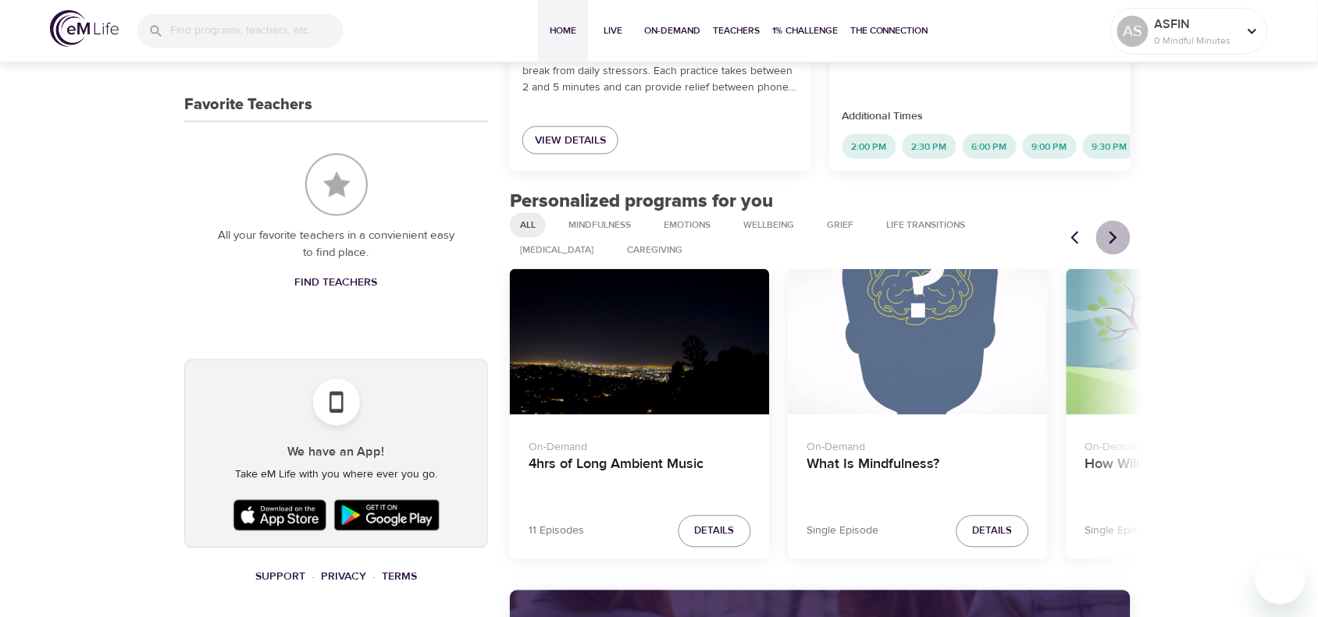
click at [1065, 246] on icon "Next items" at bounding box center [1113, 238] width 16 height 16
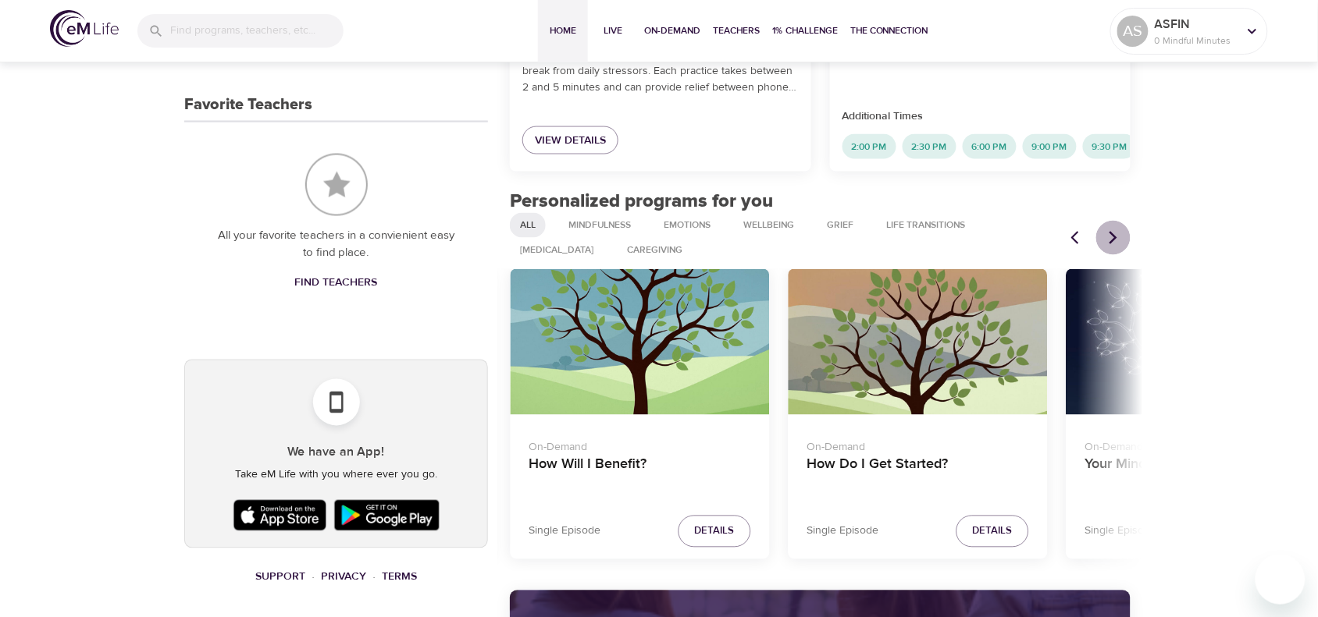
click at [1065, 246] on icon "Next items" at bounding box center [1113, 238] width 16 height 16
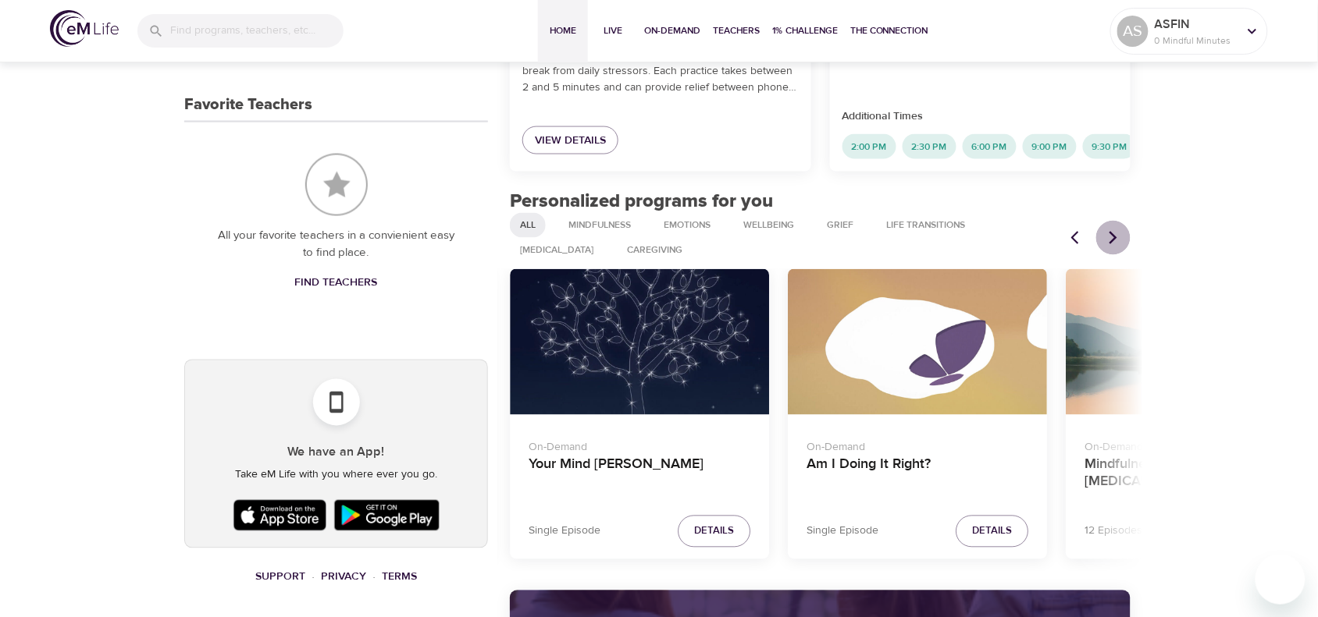
click at [1065, 246] on icon "Next items" at bounding box center [1113, 238] width 16 height 16
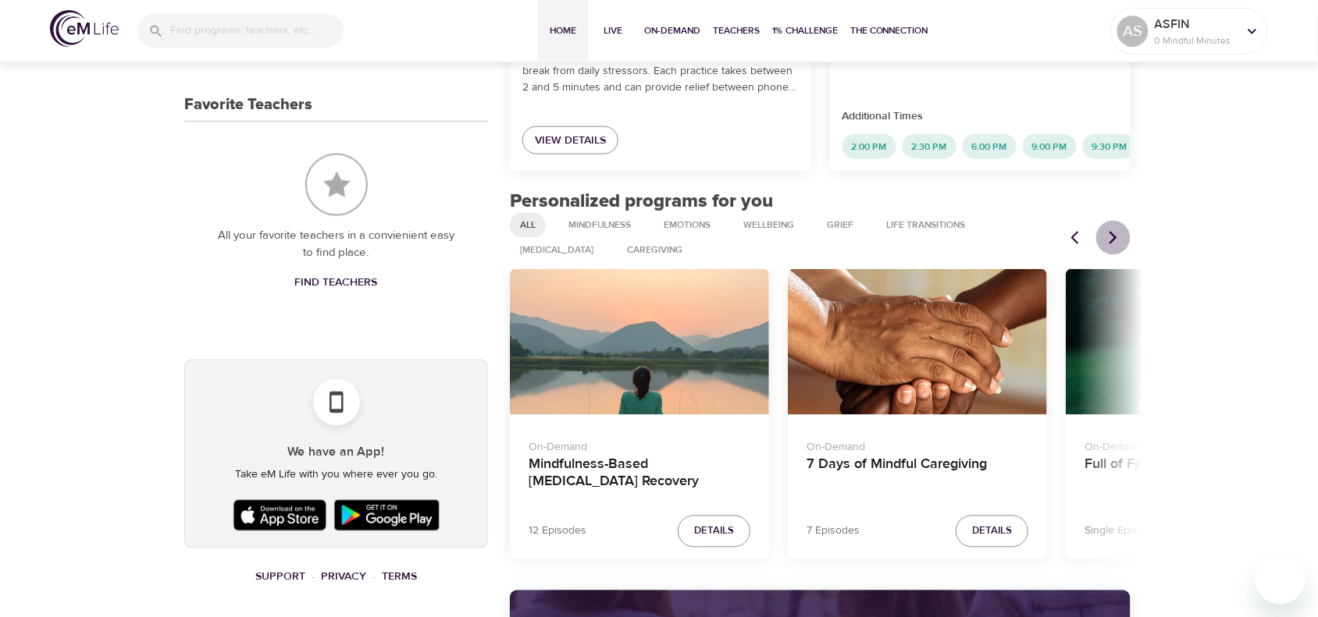
click at [1065, 246] on icon "Next items" at bounding box center [1113, 238] width 16 height 16
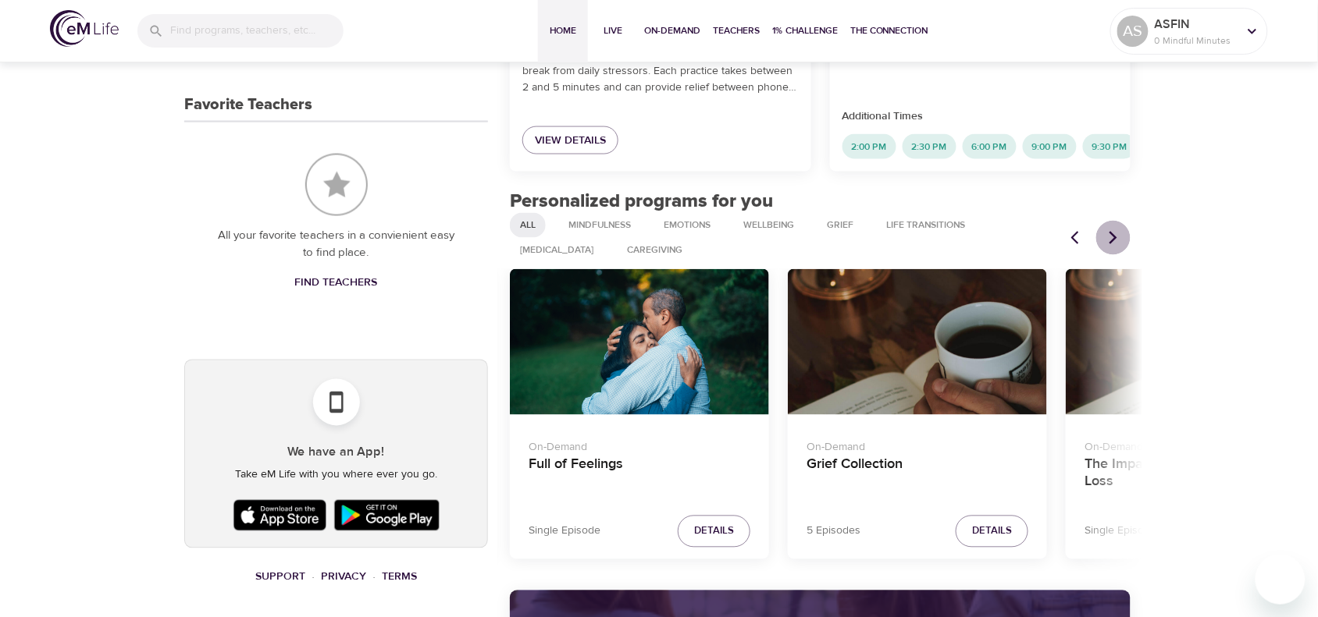
click at [1065, 246] on icon "Next items" at bounding box center [1113, 238] width 16 height 16
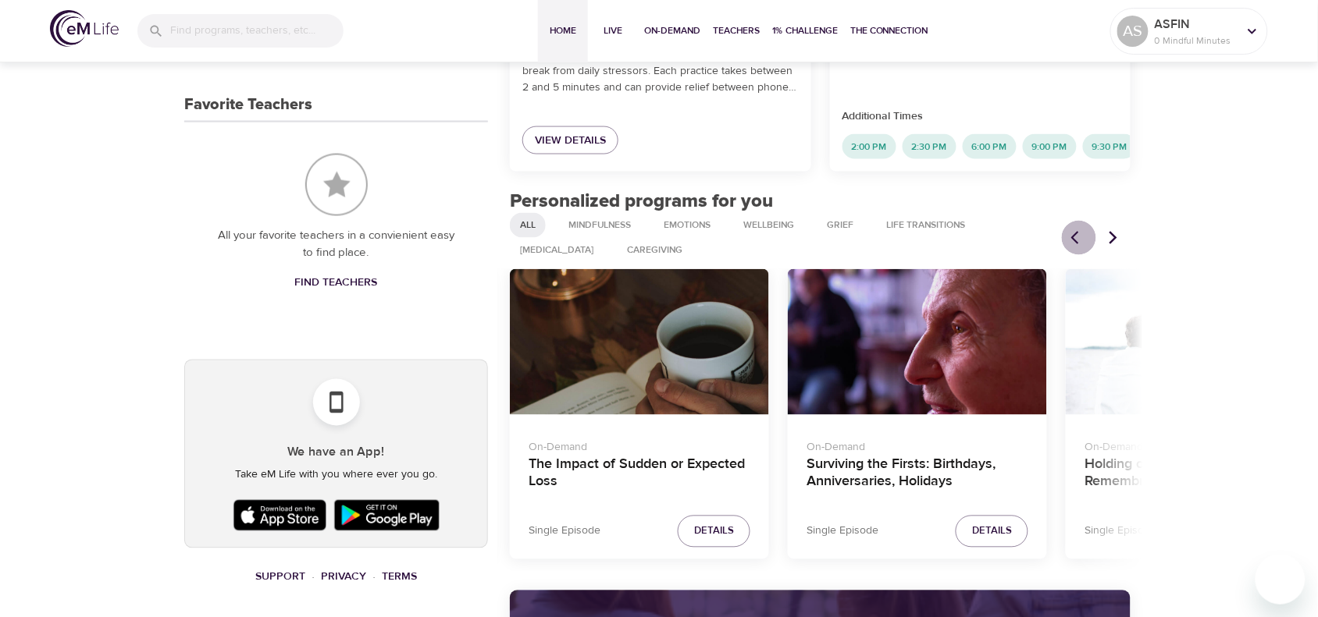
click at [1065, 246] on icon "Previous items" at bounding box center [1079, 238] width 16 height 16
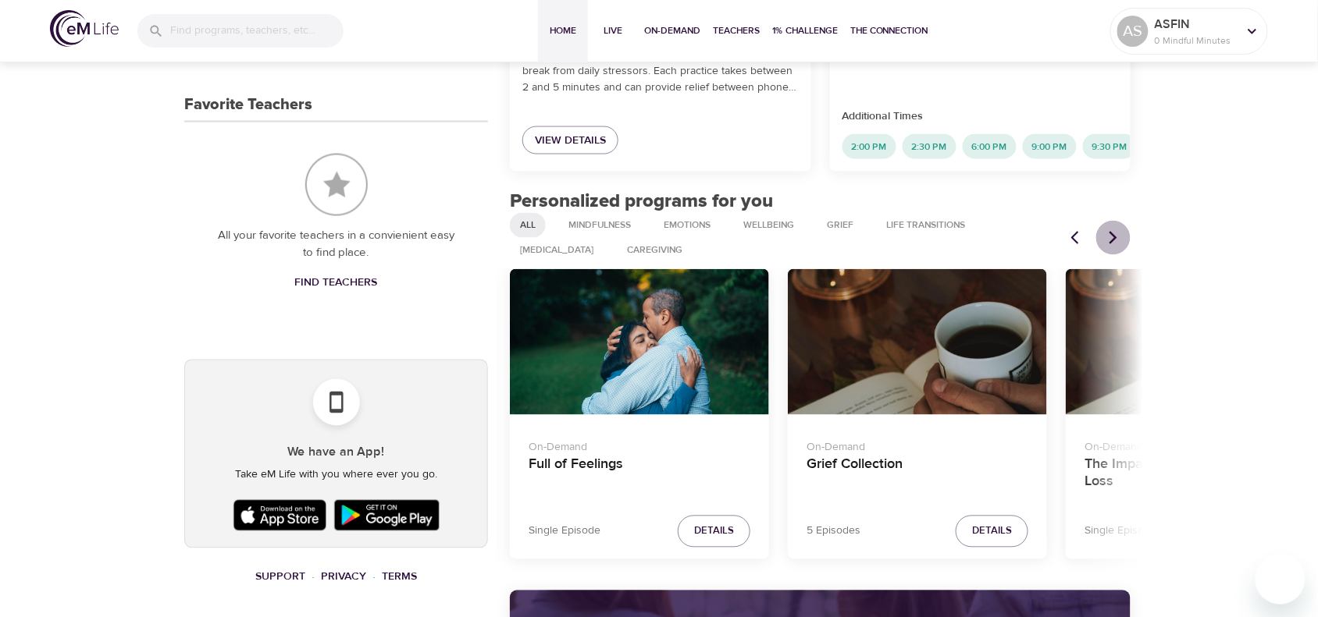
click at [1065, 246] on icon "Next items" at bounding box center [1113, 238] width 16 height 16
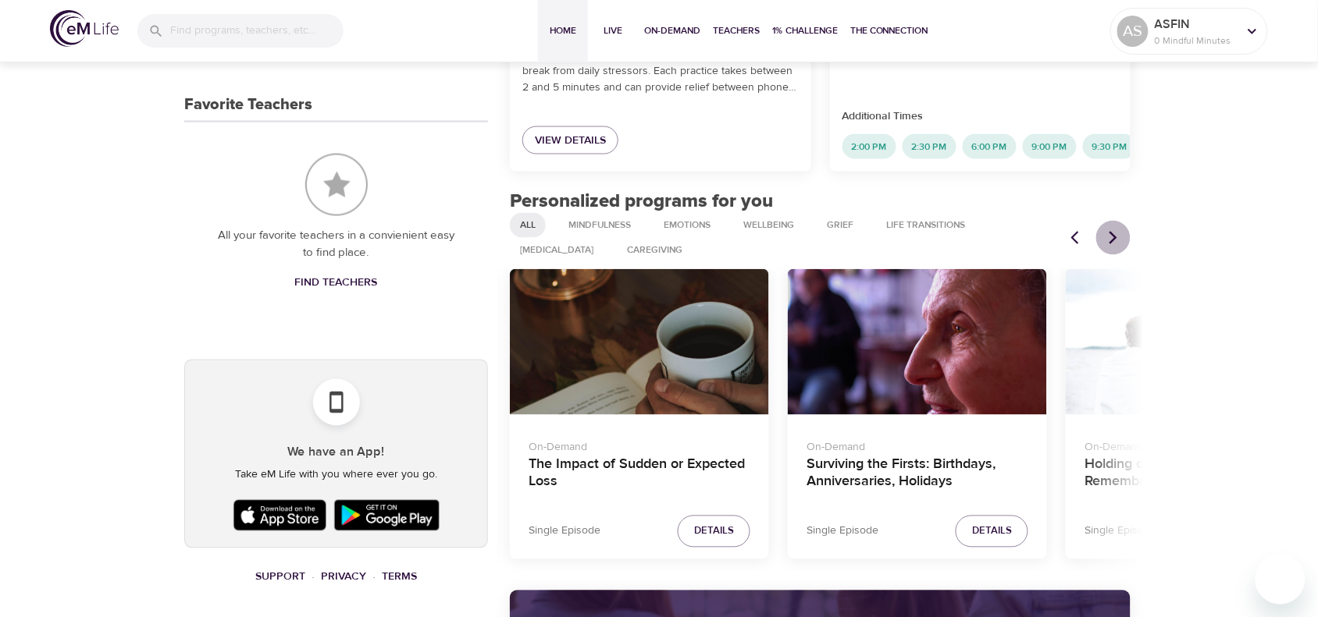
click at [1065, 246] on icon "Next items" at bounding box center [1113, 238] width 16 height 16
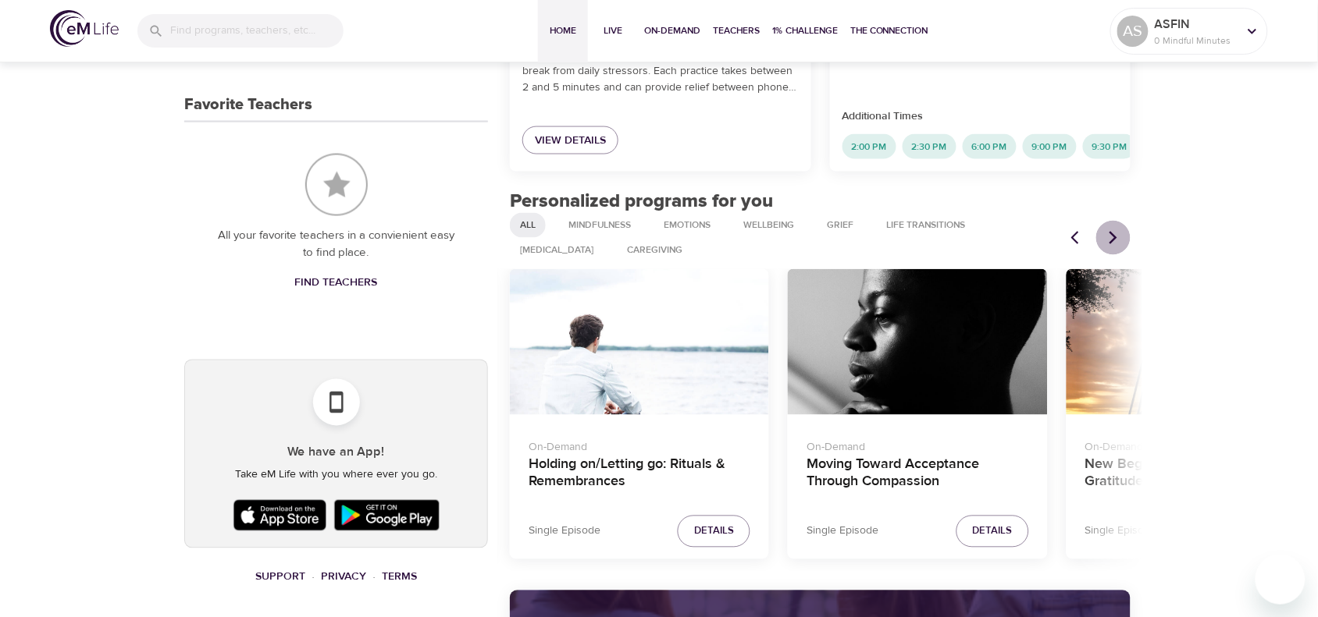
click at [1065, 246] on icon "Next items" at bounding box center [1113, 238] width 16 height 16
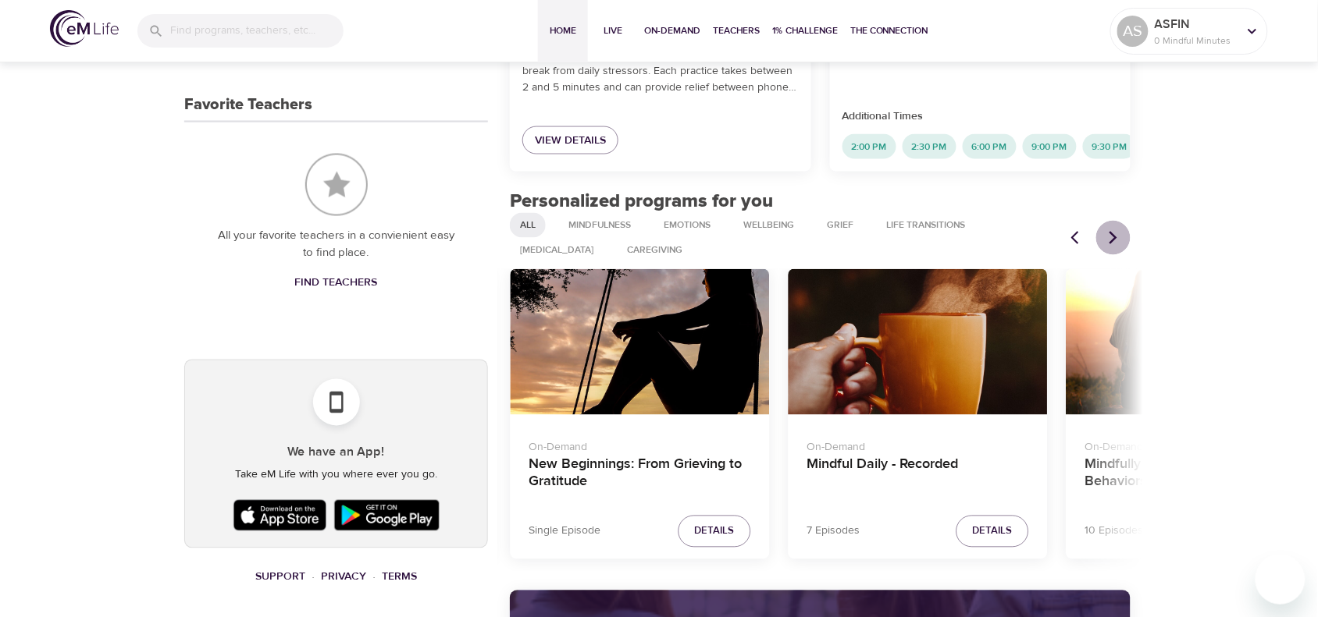
click at [1065, 246] on icon "Next items" at bounding box center [1113, 238] width 16 height 16
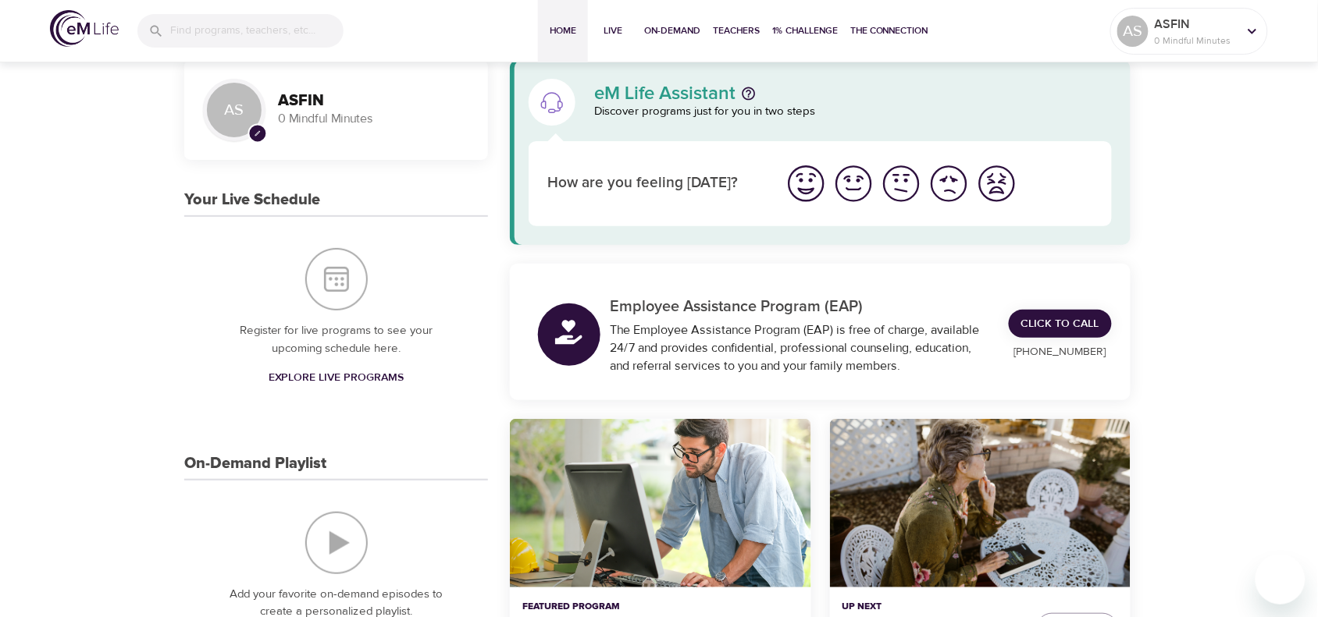
scroll to position [0, 0]
